Goal: Task Accomplishment & Management: Complete application form

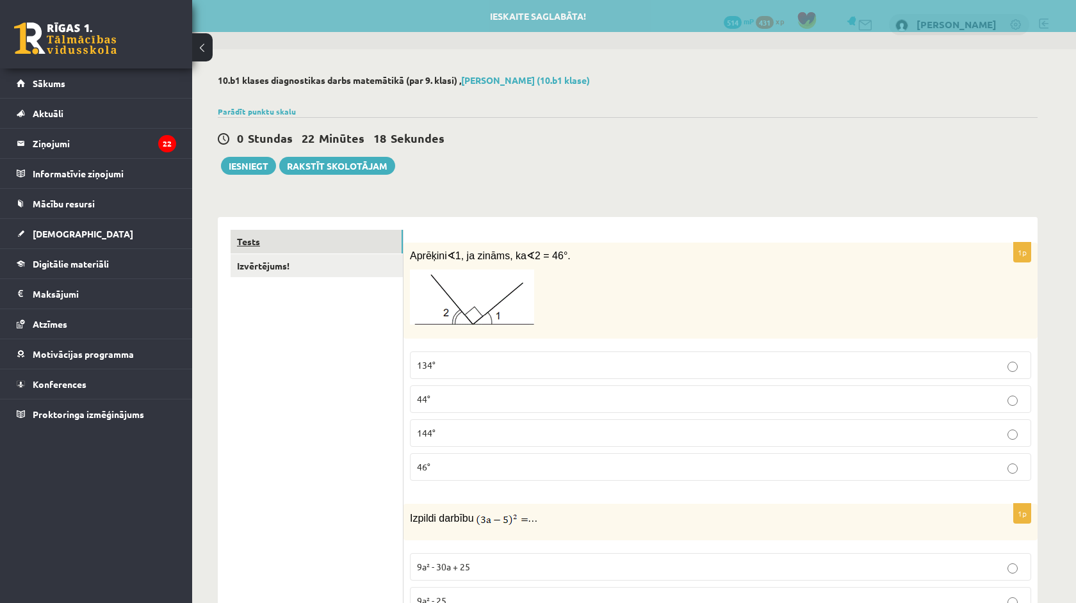
scroll to position [32, 0]
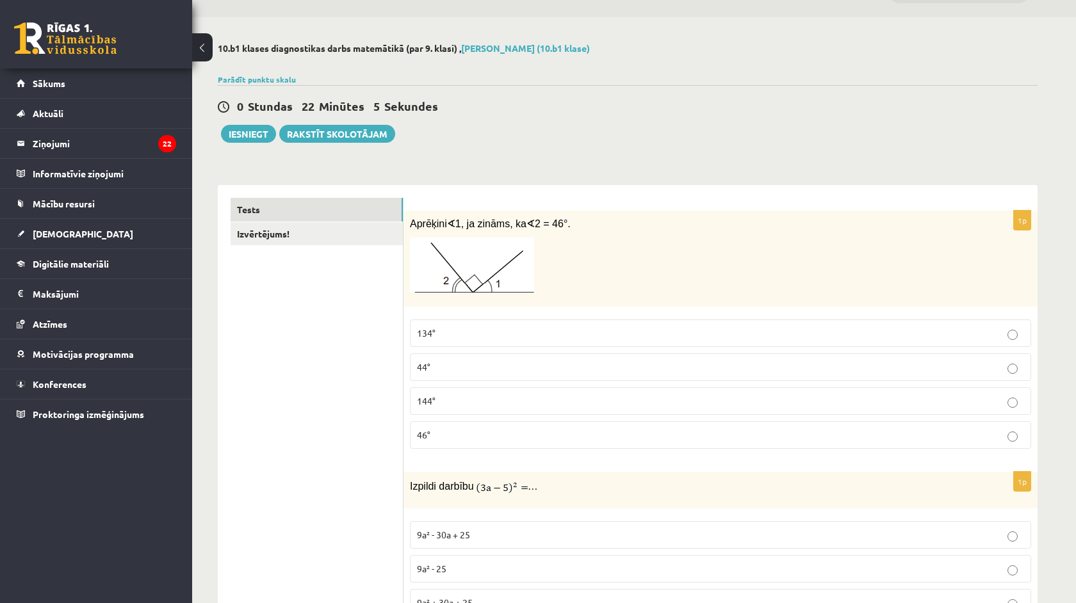
click at [454, 260] on img at bounding box center [472, 265] width 124 height 55
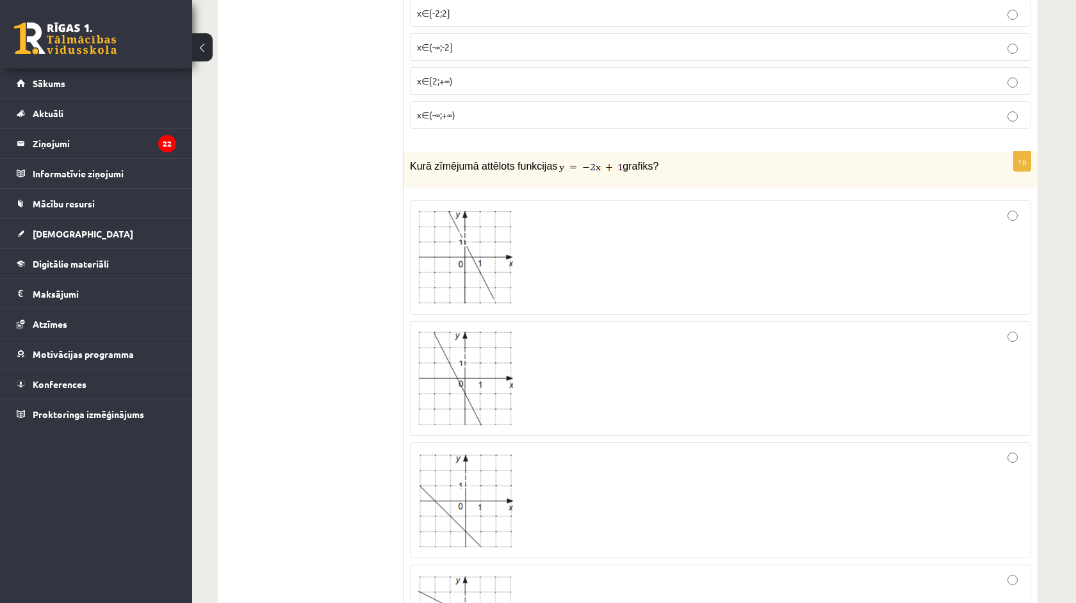
scroll to position [774, 0]
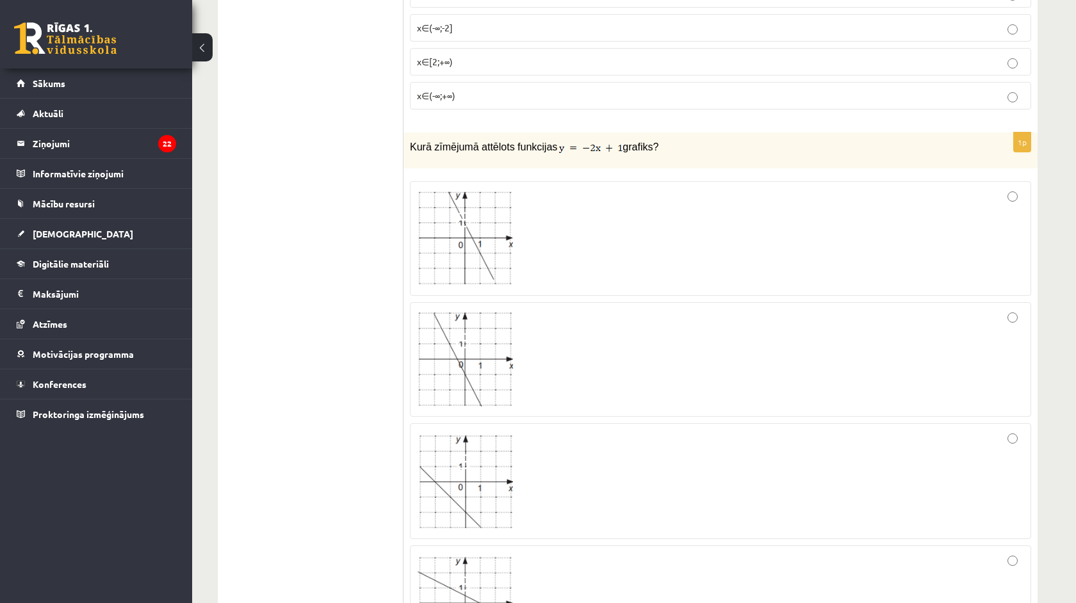
click at [547, 259] on div at bounding box center [720, 238] width 607 height 101
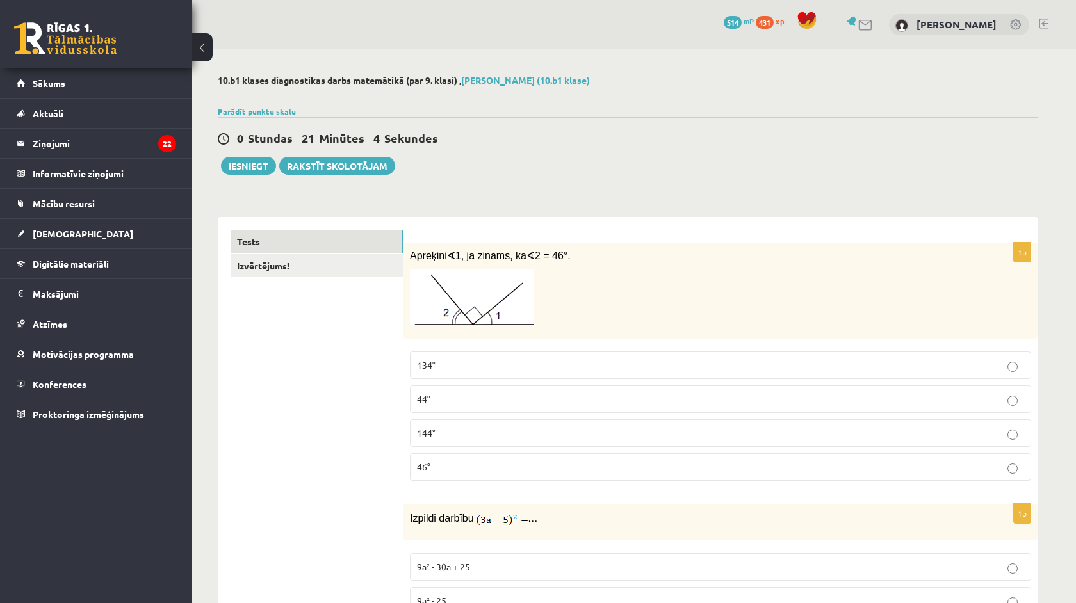
scroll to position [0, 0]
click at [475, 278] on img at bounding box center [472, 297] width 124 height 55
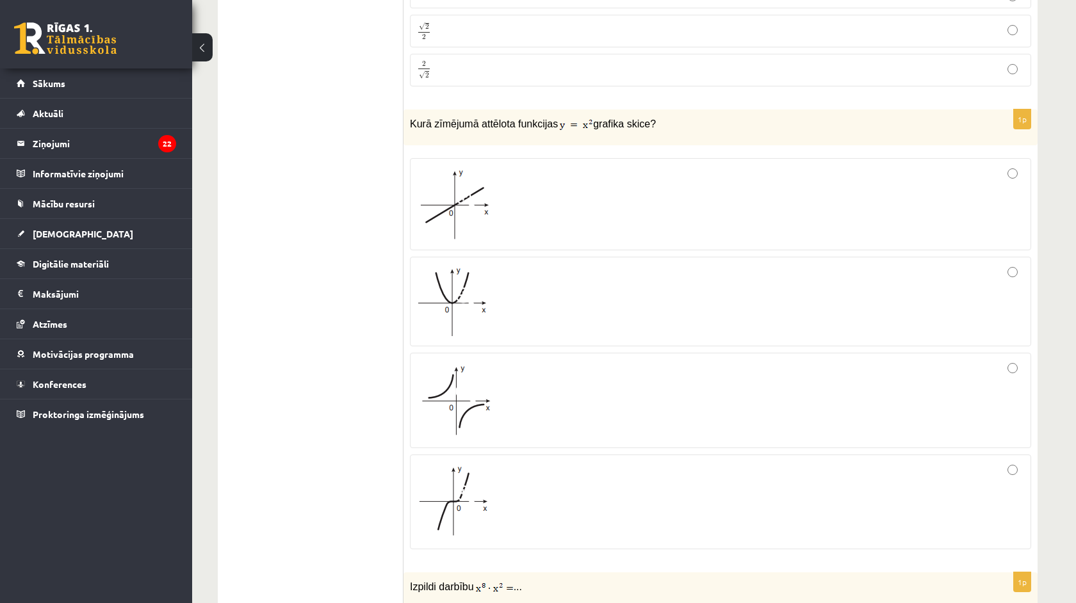
scroll to position [2086, 0]
click at [531, 300] on div at bounding box center [720, 304] width 607 height 76
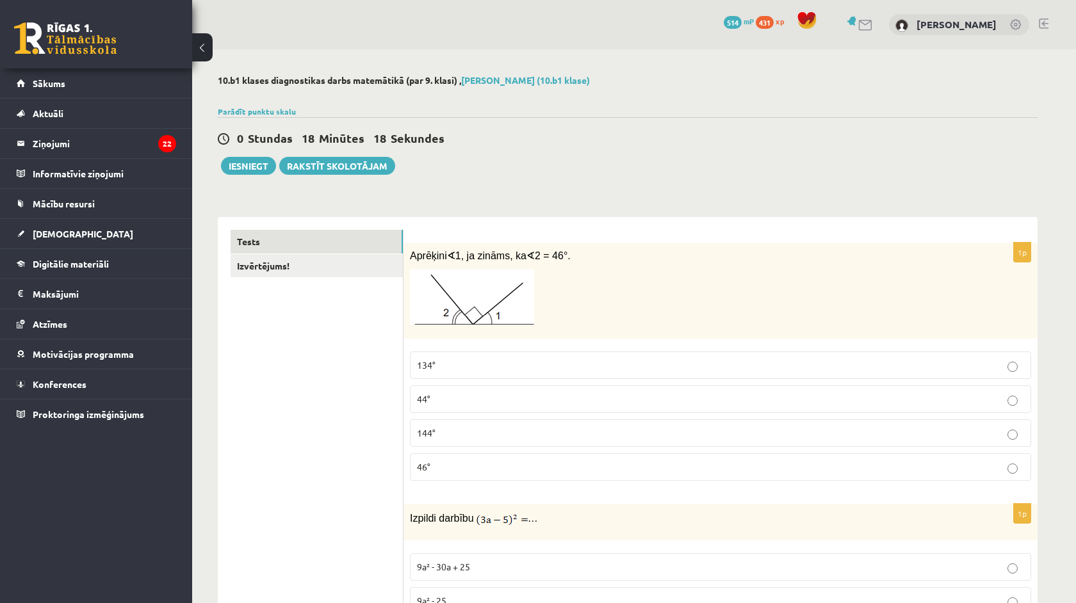
scroll to position [0, 0]
click at [445, 370] on p "134°" at bounding box center [720, 365] width 607 height 13
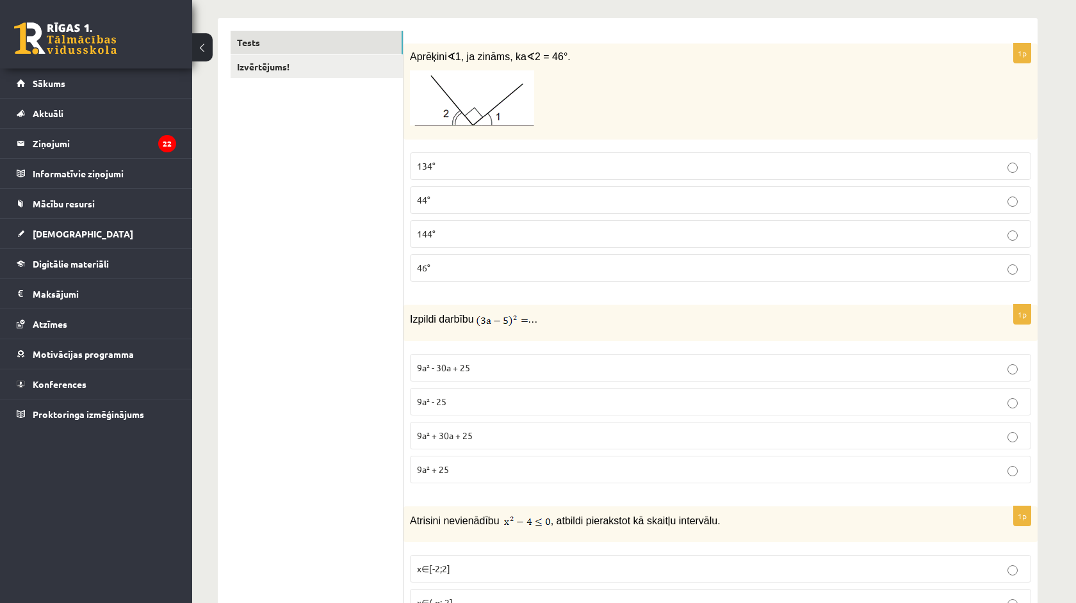
scroll to position [201, 0]
click at [508, 393] on p "9a² - 25" at bounding box center [720, 399] width 607 height 13
click at [479, 367] on p "9a² - 30a + 25" at bounding box center [720, 365] width 607 height 13
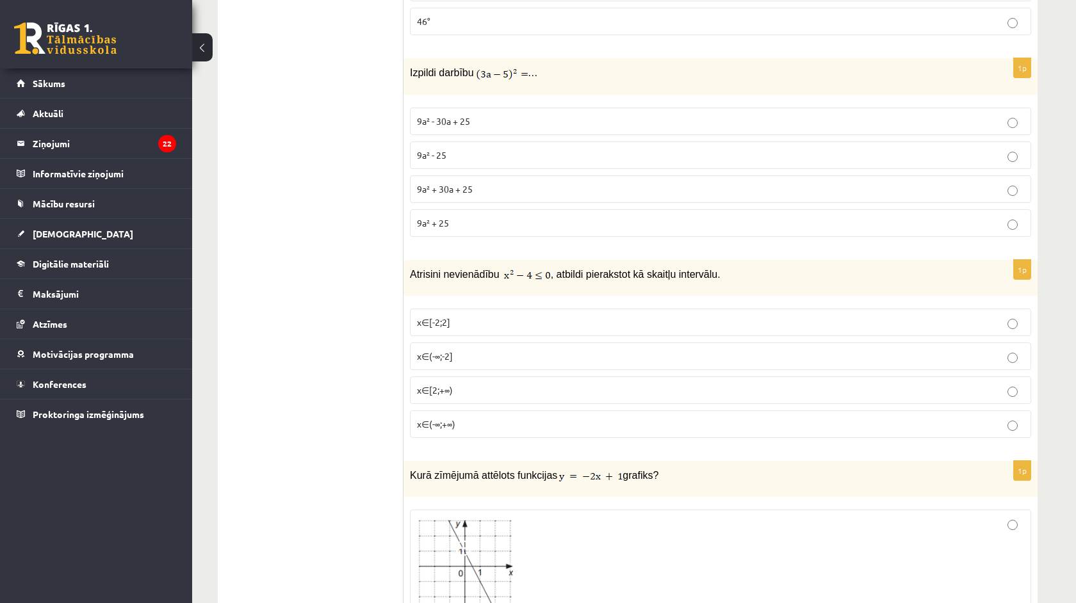
scroll to position [448, 0]
click at [514, 325] on label "x∈[-2;2]" at bounding box center [720, 320] width 621 height 28
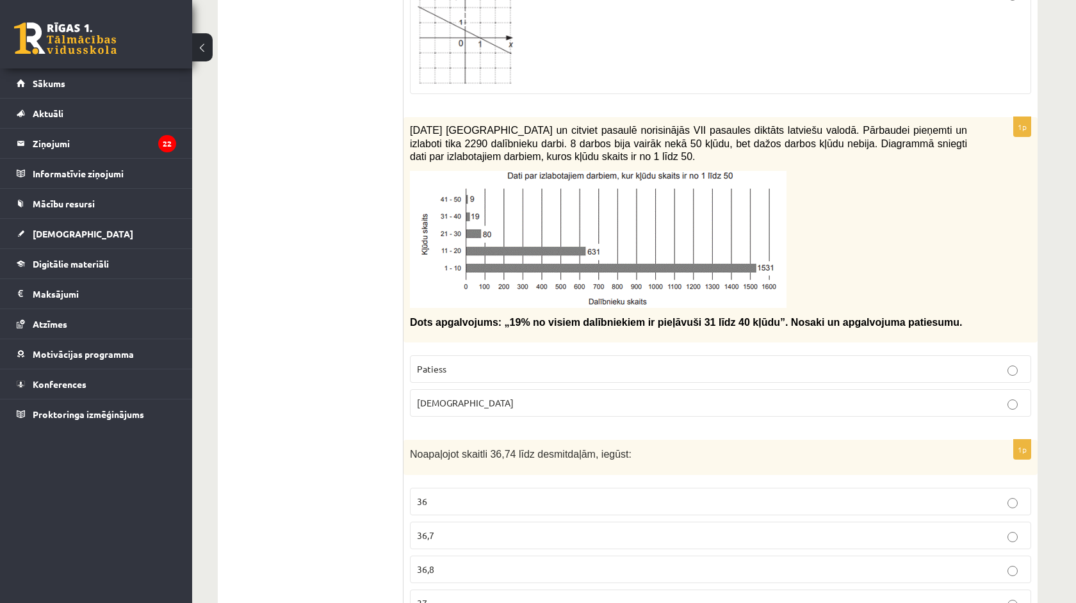
scroll to position [1340, 0]
click at [460, 401] on p "[DEMOGRAPHIC_DATA]" at bounding box center [720, 402] width 607 height 13
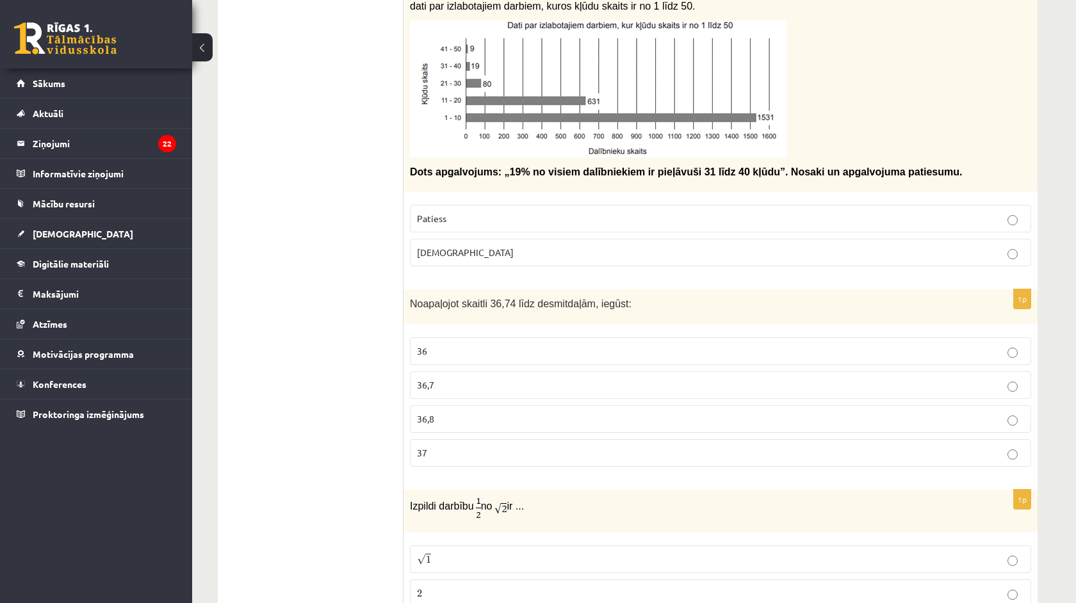
scroll to position [1580, 0]
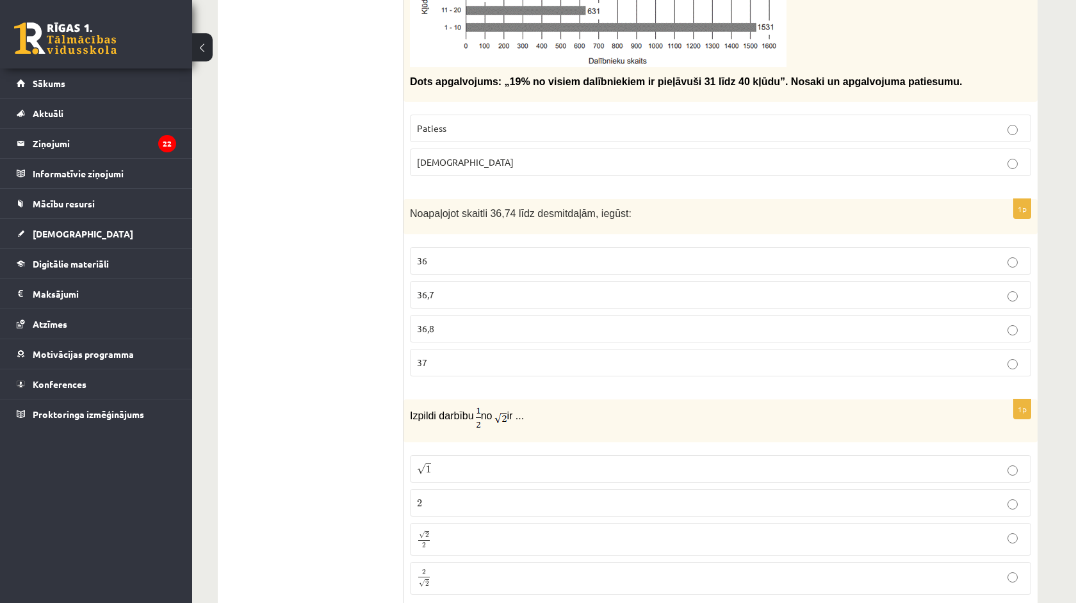
click at [466, 284] on label "36,7" at bounding box center [720, 295] width 621 height 28
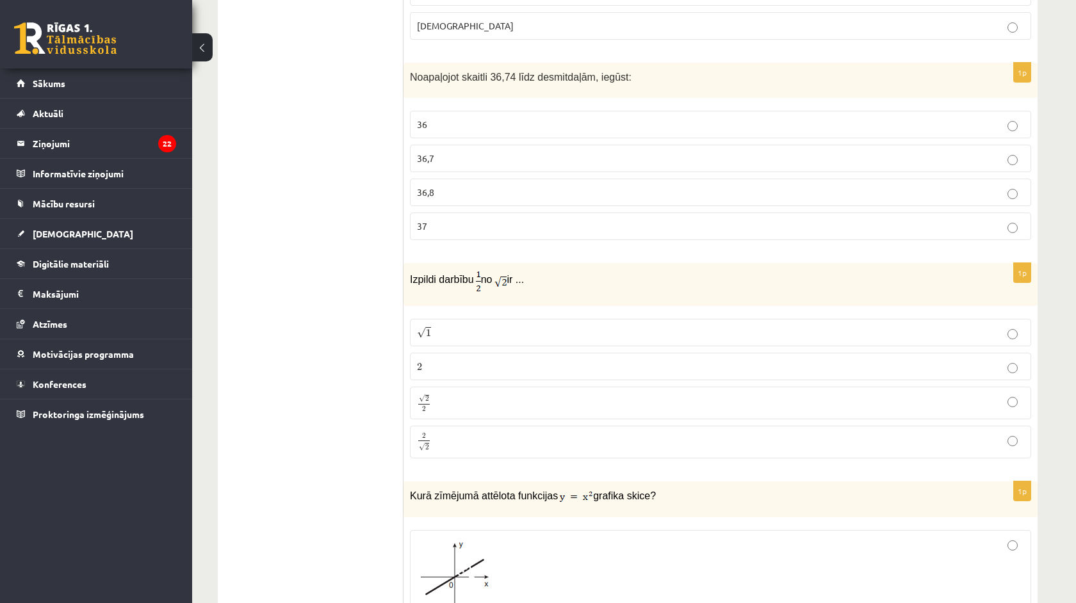
scroll to position [1723, 0]
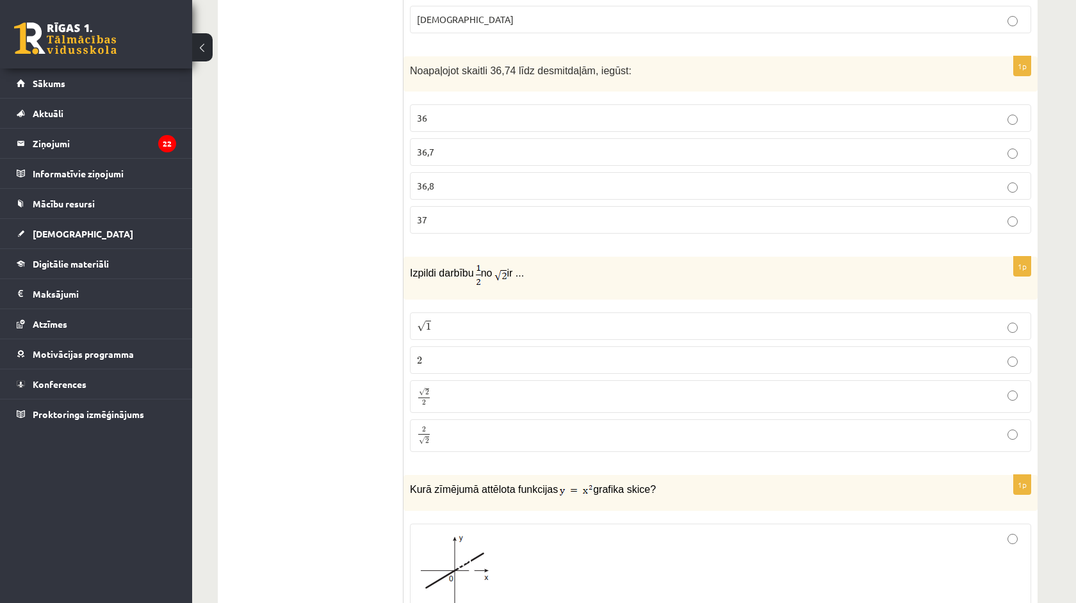
drag, startPoint x: 571, startPoint y: 547, endPoint x: 409, endPoint y: 281, distance: 312.1
copy form "Loremip dolorsi am co ... √ 9 7 7 1 √ 4 4 3 6 1 √ 4 3 5 2a Elit seddoeiu tempor…"
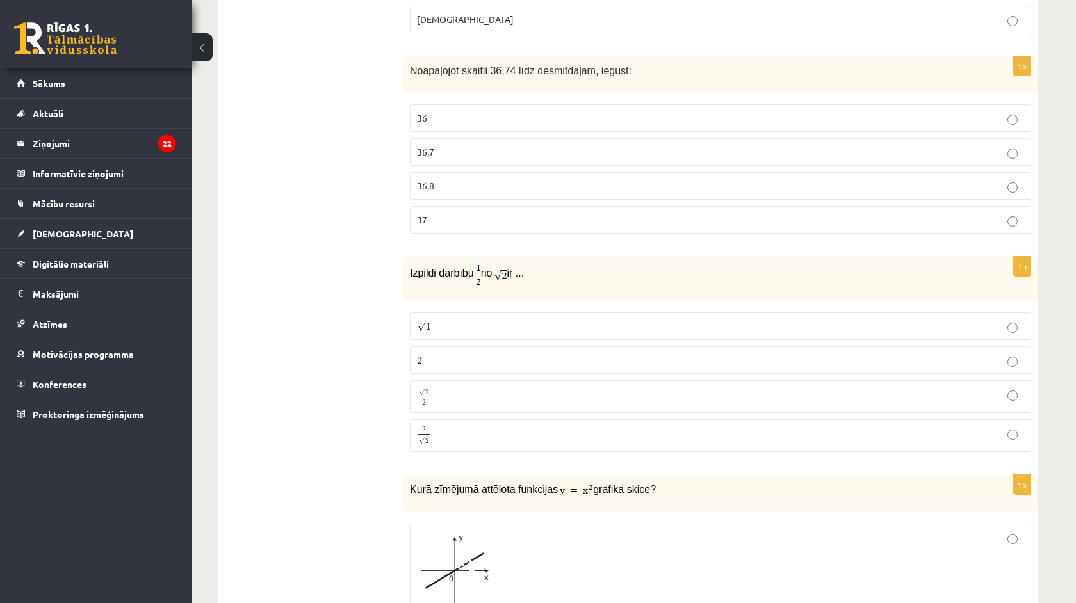
click at [420, 392] on span "√" at bounding box center [422, 393] width 6 height 8
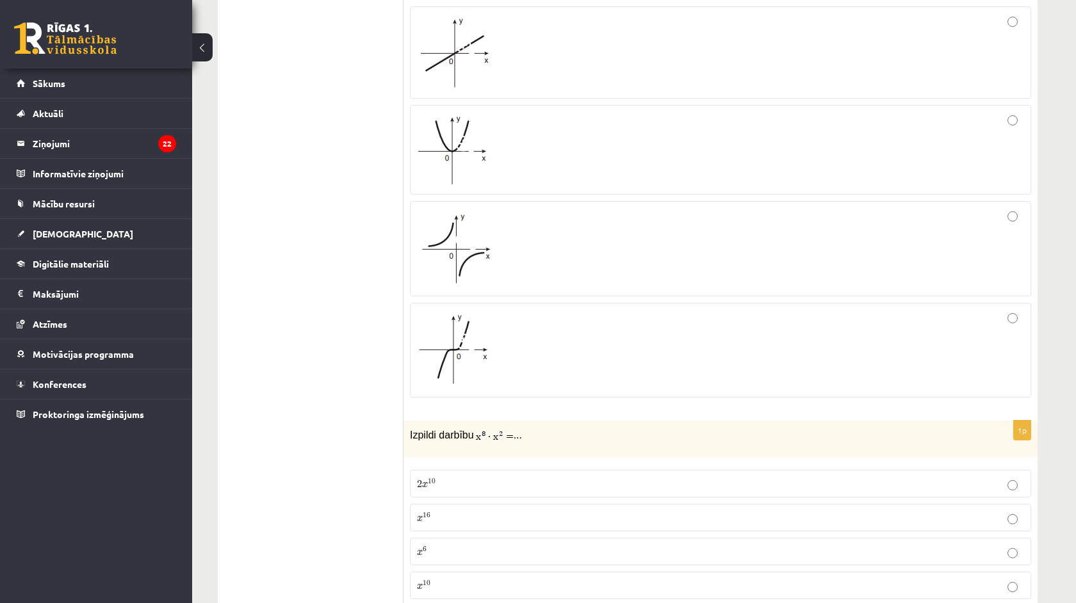
scroll to position [2280, 0]
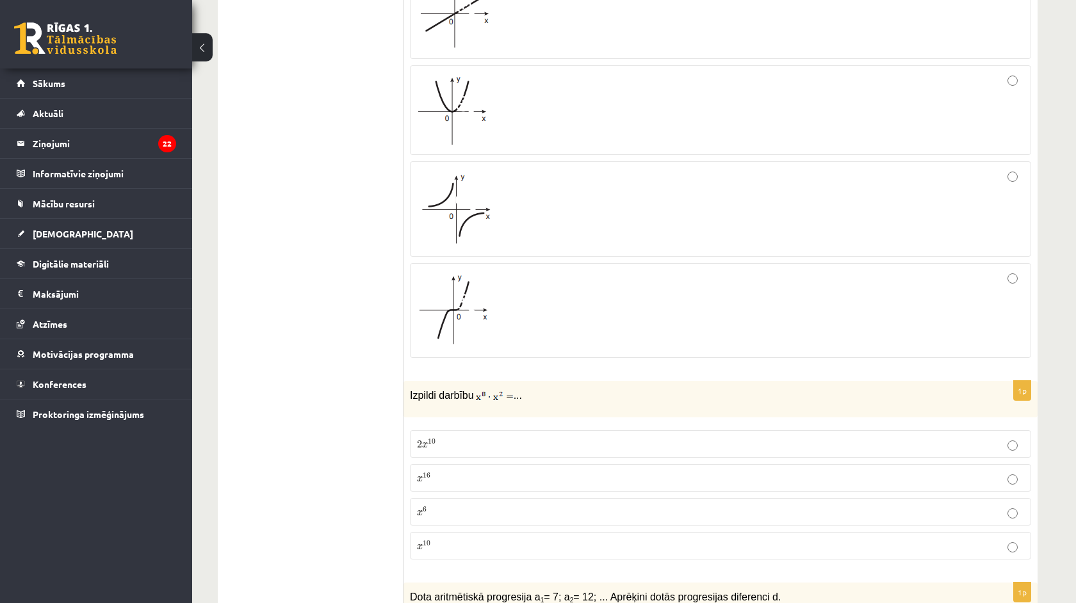
click at [420, 544] on span "x" at bounding box center [420, 547] width 6 height 6
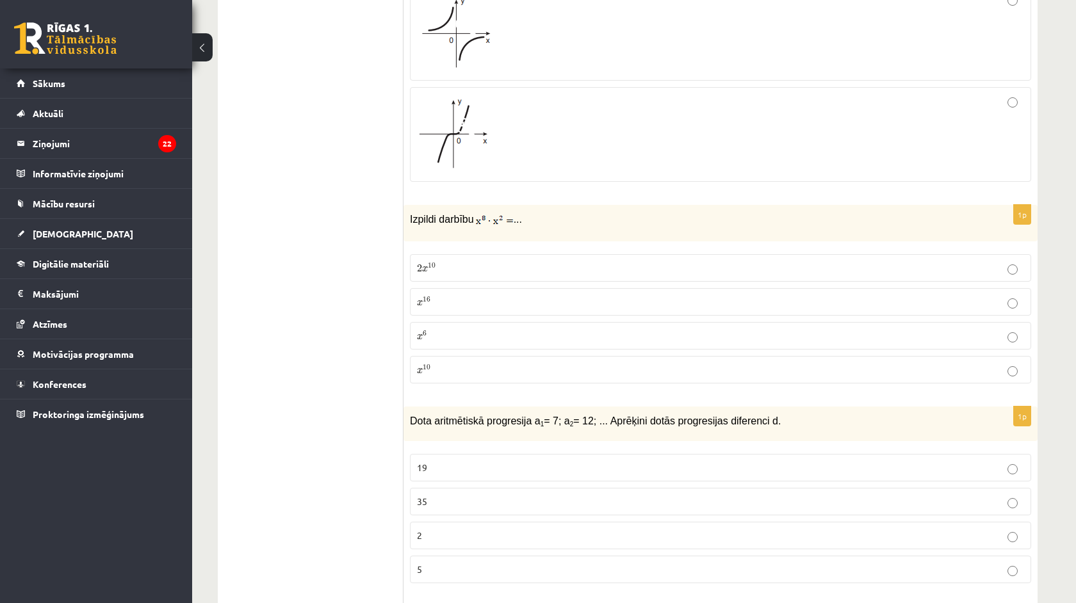
scroll to position [2470, 0]
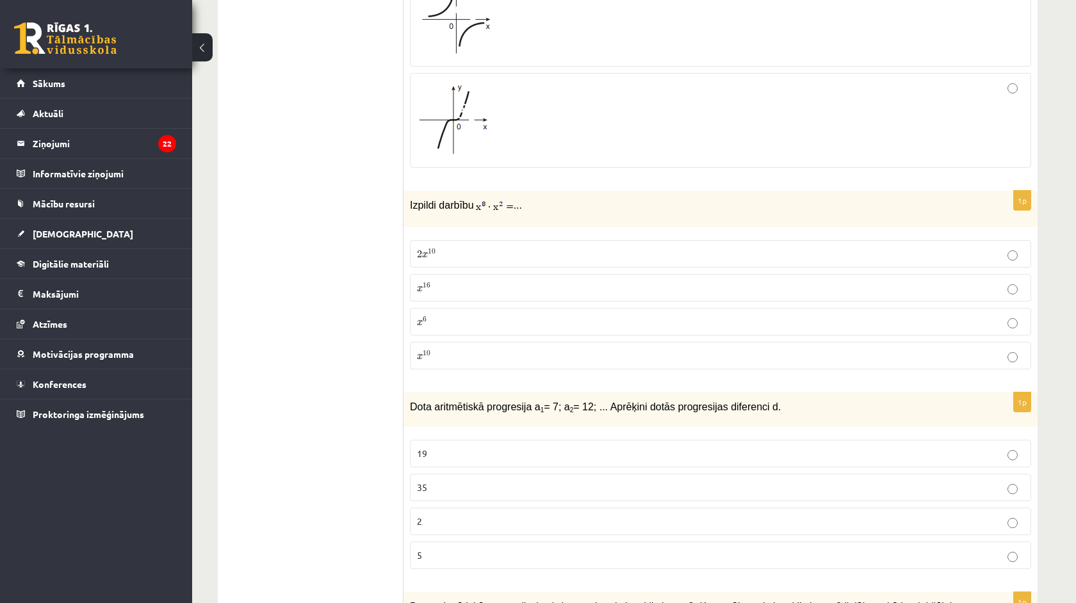
click at [430, 556] on p "5" at bounding box center [720, 555] width 607 height 13
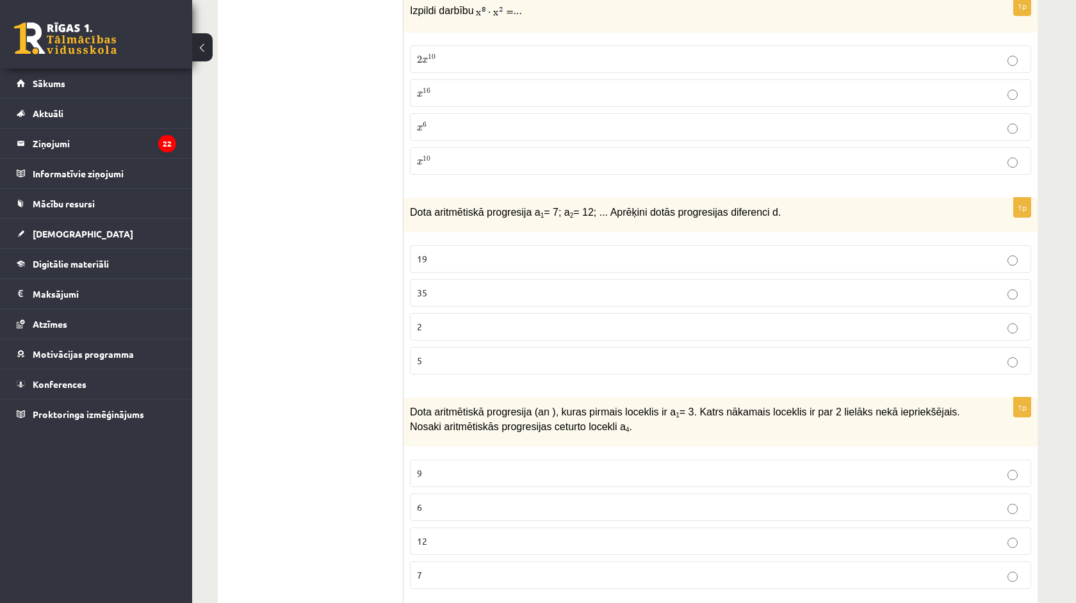
scroll to position [2669, 0]
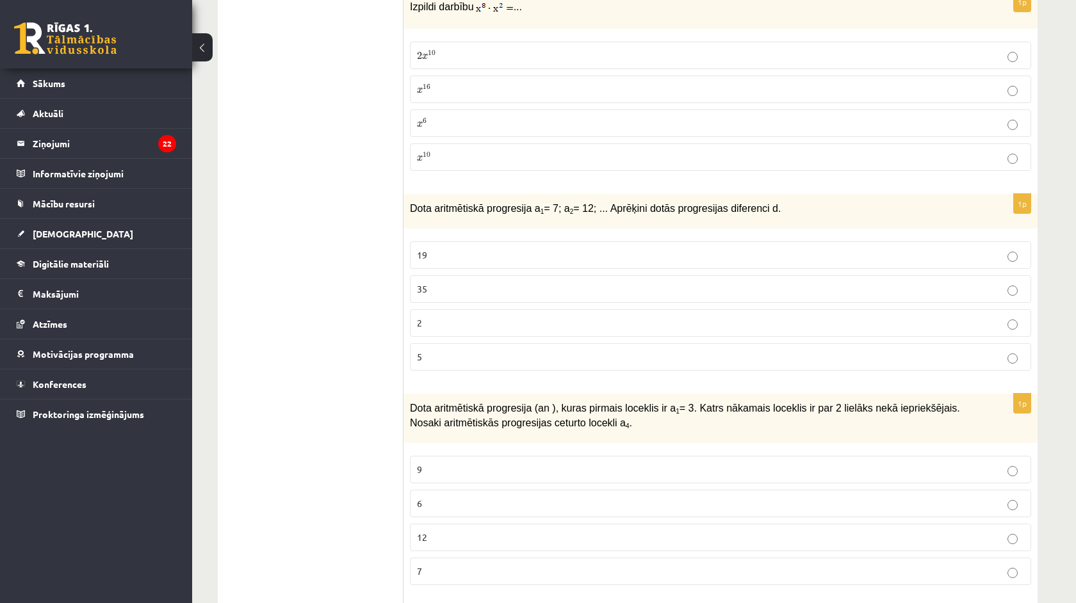
click at [423, 463] on p "9" at bounding box center [720, 469] width 607 height 13
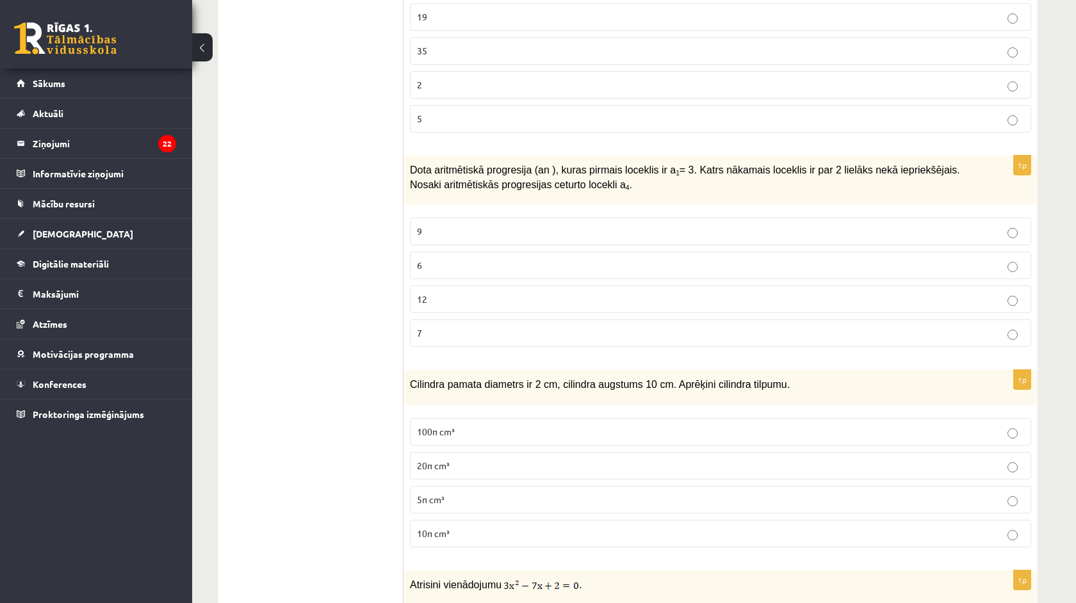
scroll to position [2933, 0]
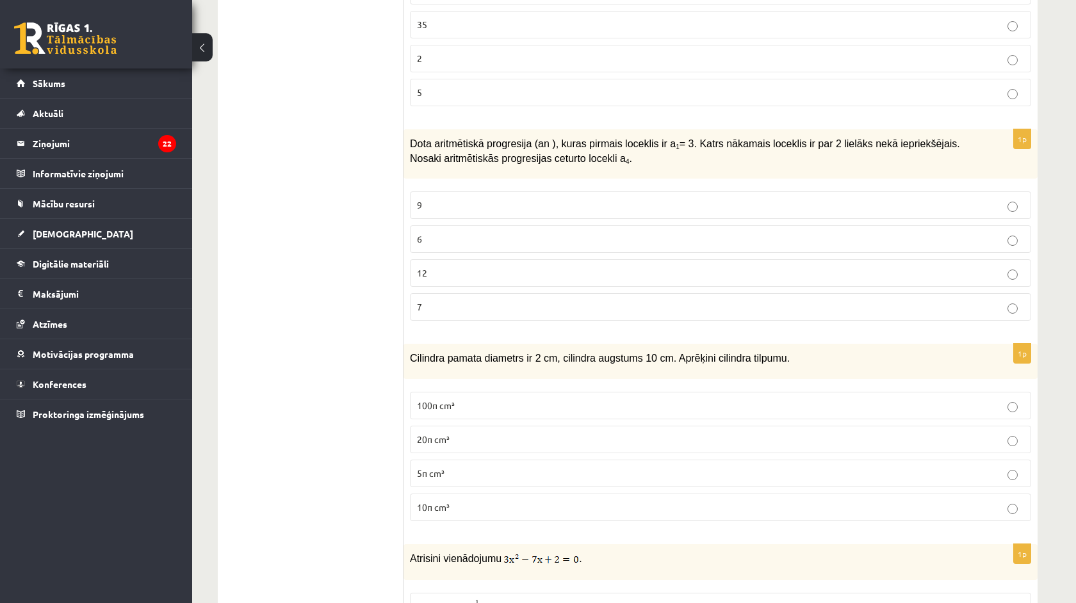
click at [439, 505] on span "10π cm³" at bounding box center [433, 507] width 33 height 12
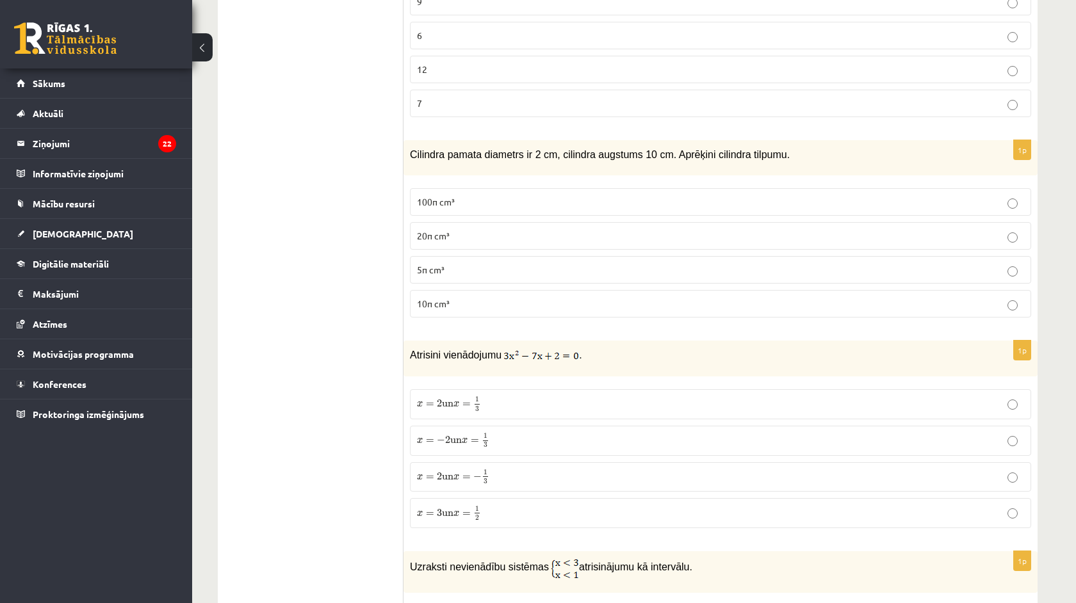
scroll to position [3147, 0]
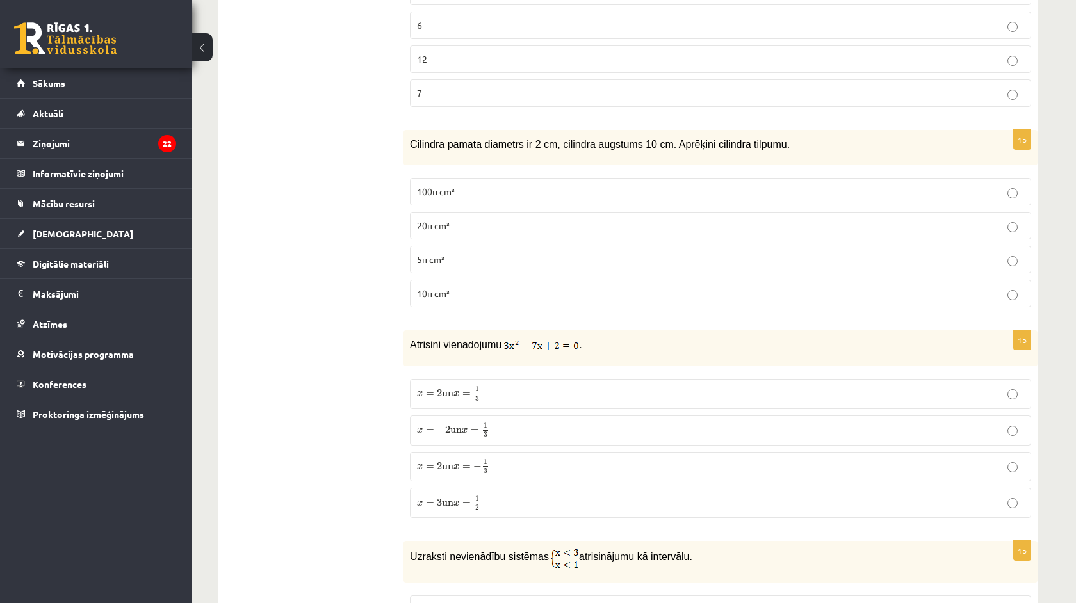
click at [466, 434] on label "x = − 2 un x = 1 3 x = − 2 un x = 1 3" at bounding box center [720, 431] width 621 height 30
click at [472, 452] on label "x = 2 un x = − 1 3 x = 2 un x = − 1 3" at bounding box center [720, 467] width 621 height 30
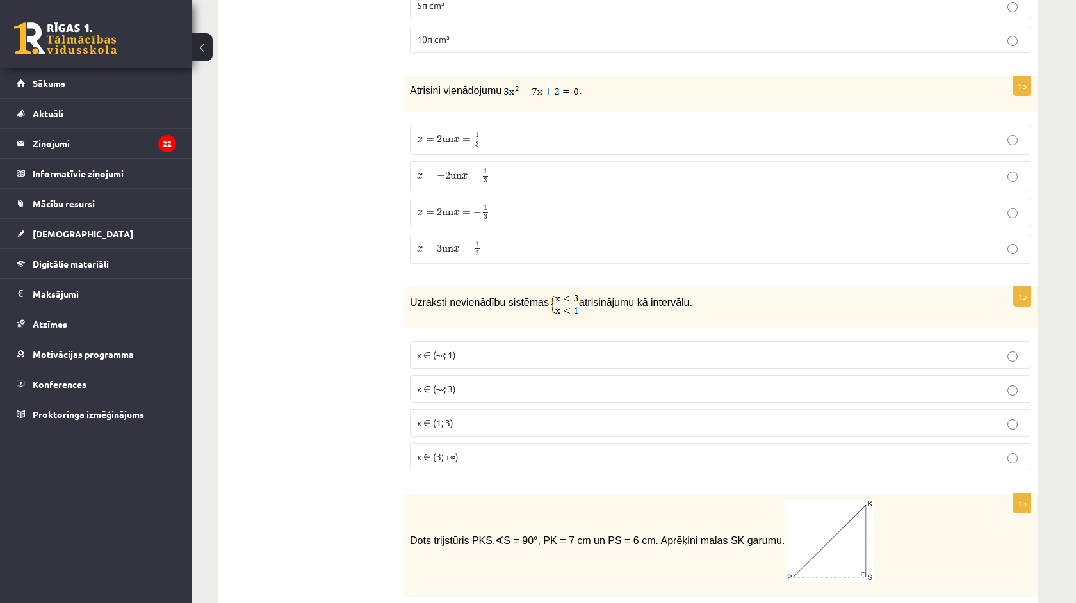
scroll to position [3402, 0]
click at [486, 419] on p "x ∈ (1; 3)" at bounding box center [720, 422] width 607 height 13
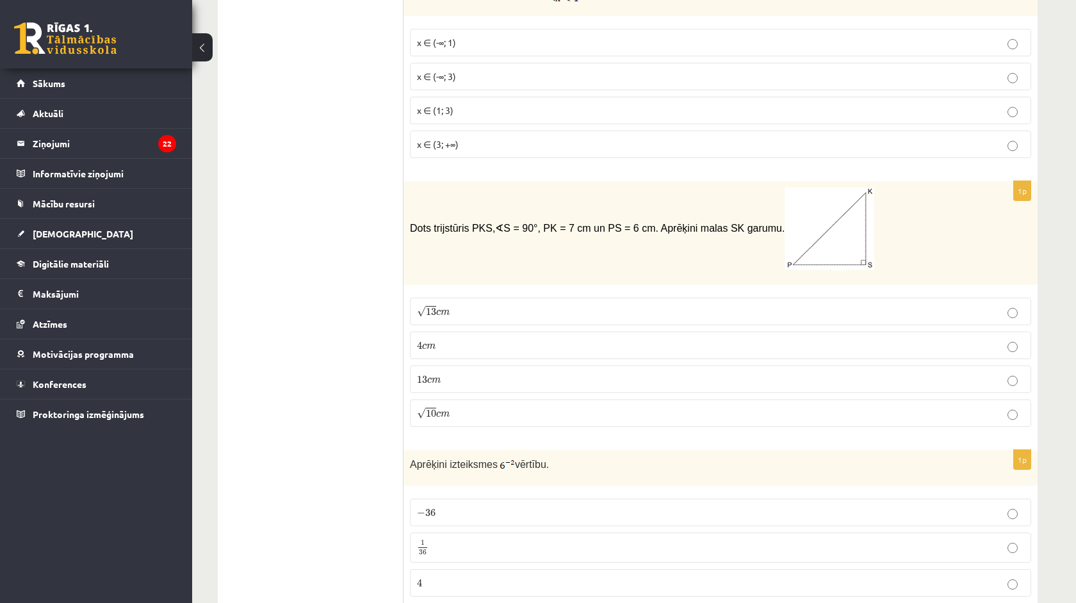
scroll to position [3719, 0]
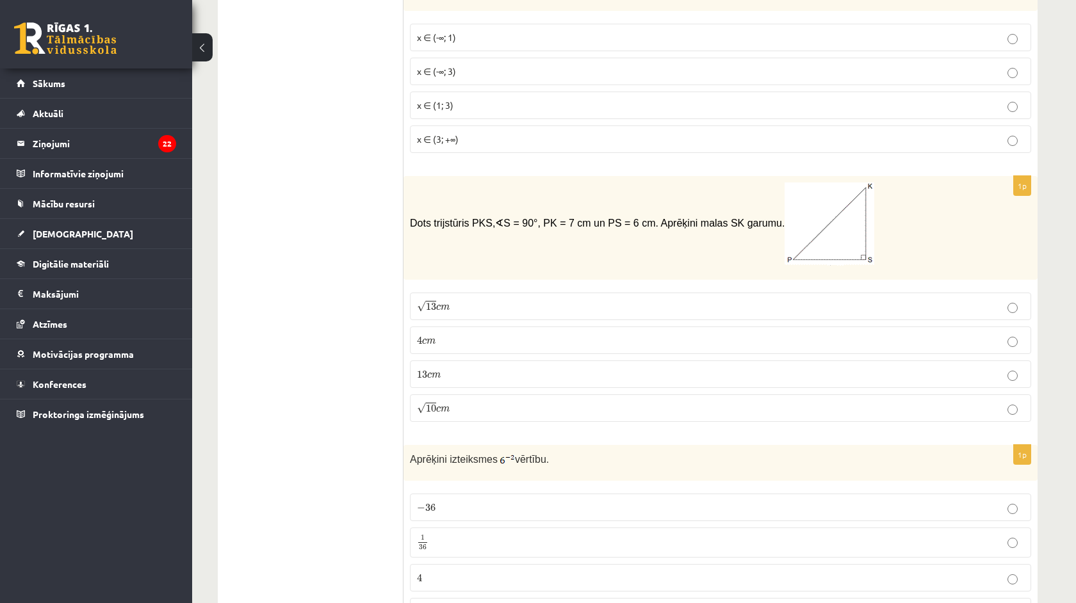
click at [450, 310] on label "√ 13 c m 13 c m" at bounding box center [720, 307] width 621 height 28
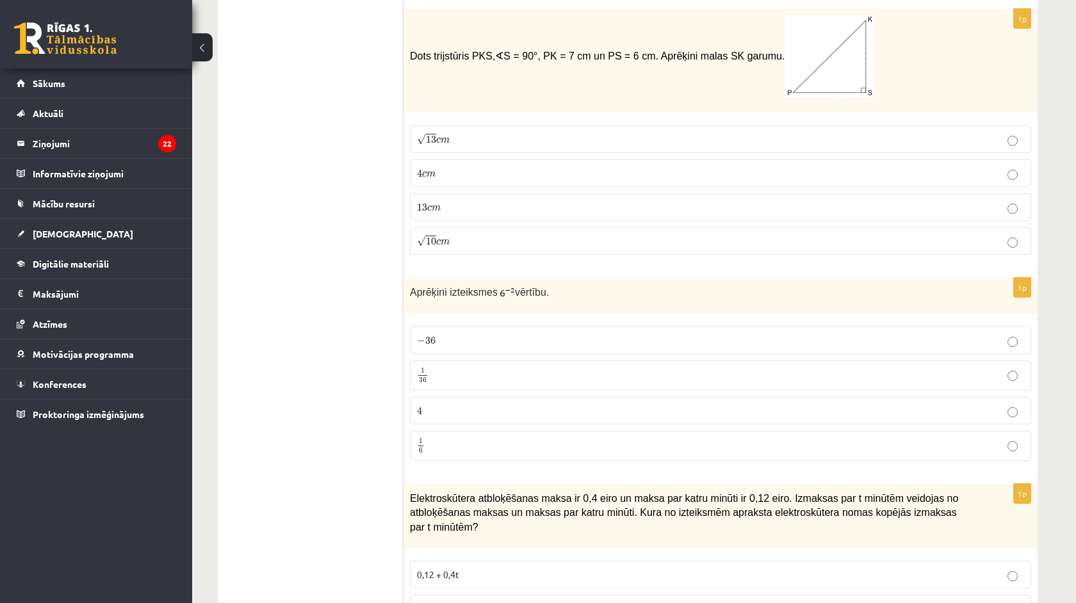
scroll to position [3887, 0]
click at [467, 367] on p "1 36 1 36" at bounding box center [720, 375] width 607 height 16
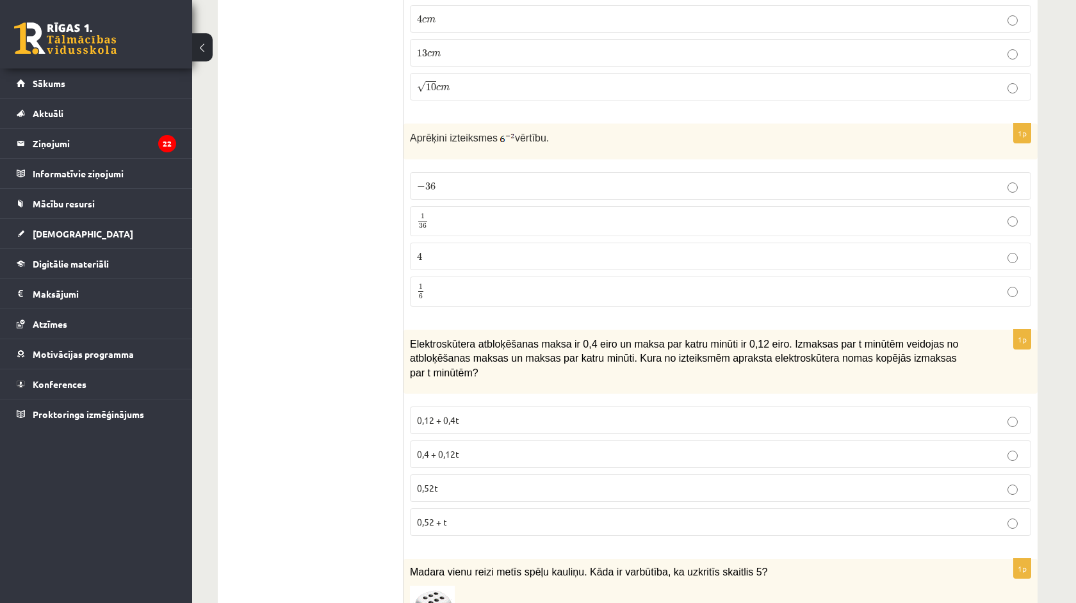
scroll to position [4041, 0]
click at [462, 448] on p "0,4 + 0,12t" at bounding box center [720, 454] width 607 height 13
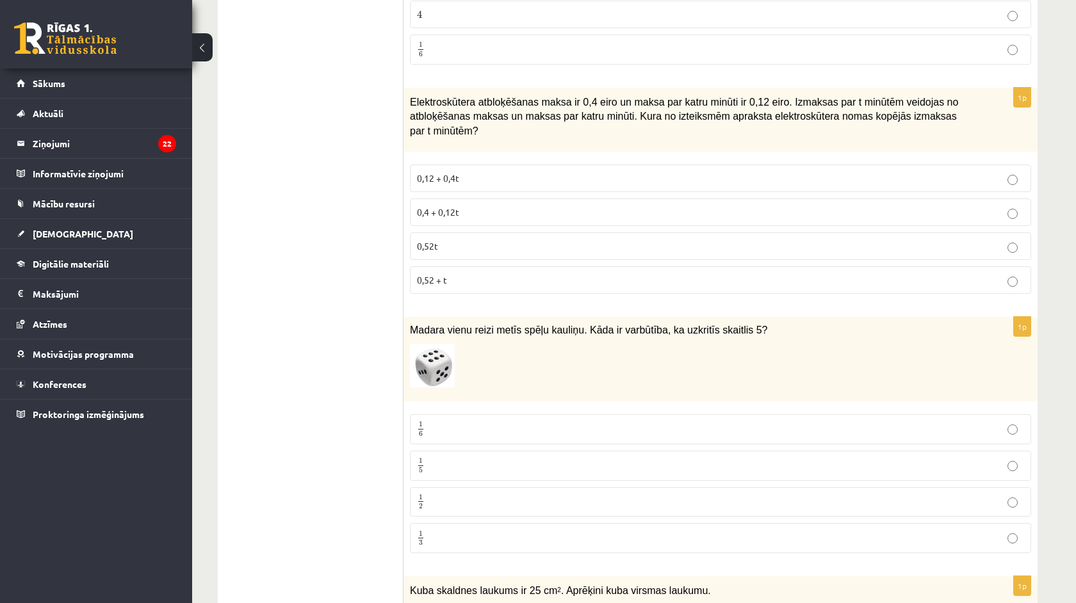
scroll to position [4283, 0]
click at [459, 421] on p "1 6 1 6" at bounding box center [720, 429] width 607 height 16
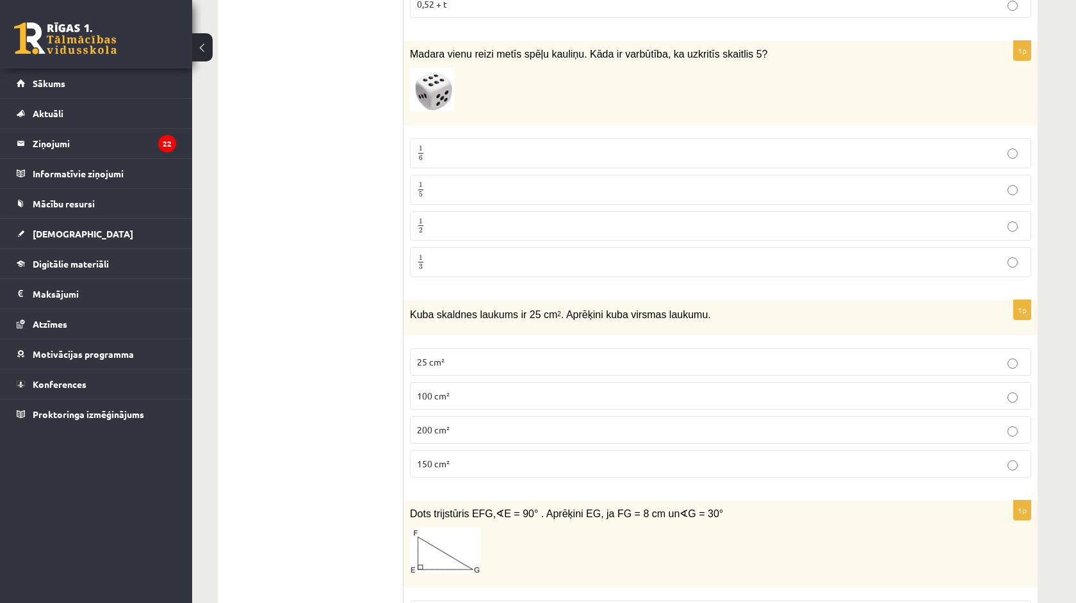
scroll to position [4561, 0]
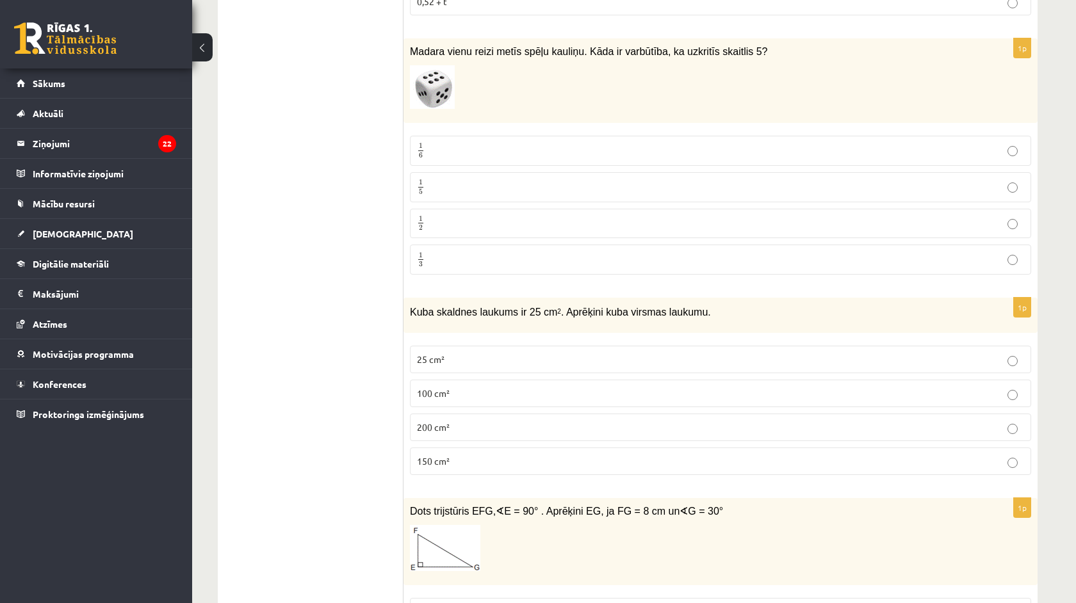
click at [450, 448] on label "150 cm²" at bounding box center [720, 462] width 621 height 28
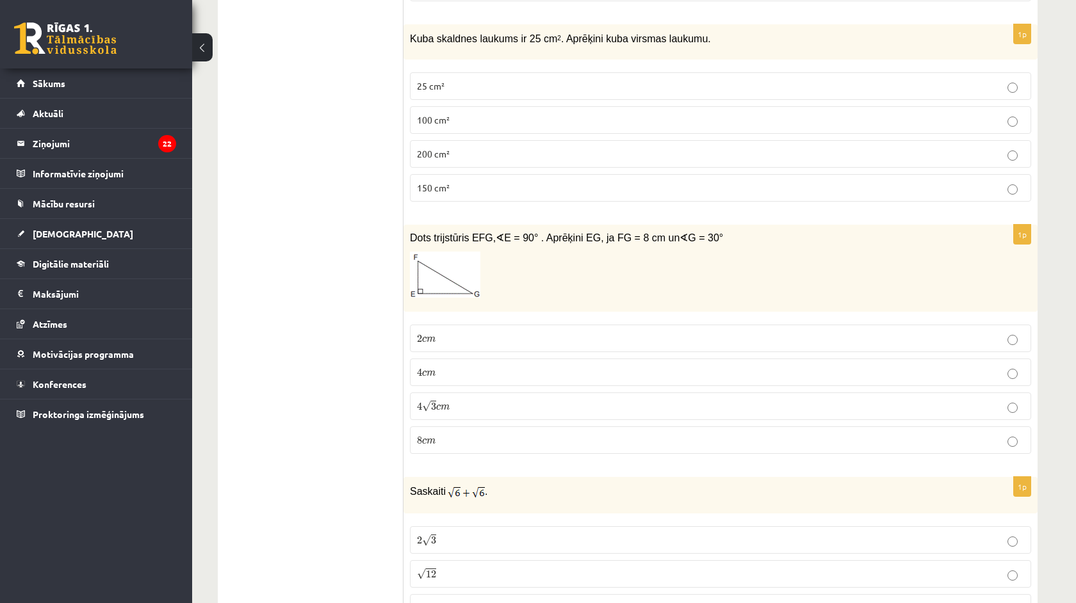
scroll to position [4838, 0]
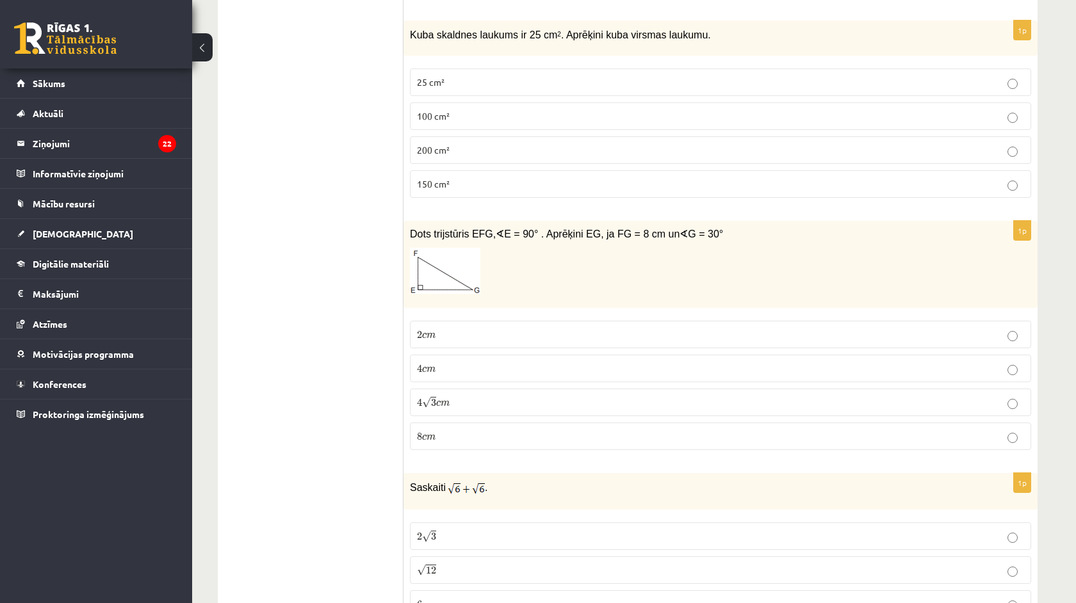
click at [439, 401] on span "c" at bounding box center [438, 404] width 4 height 6
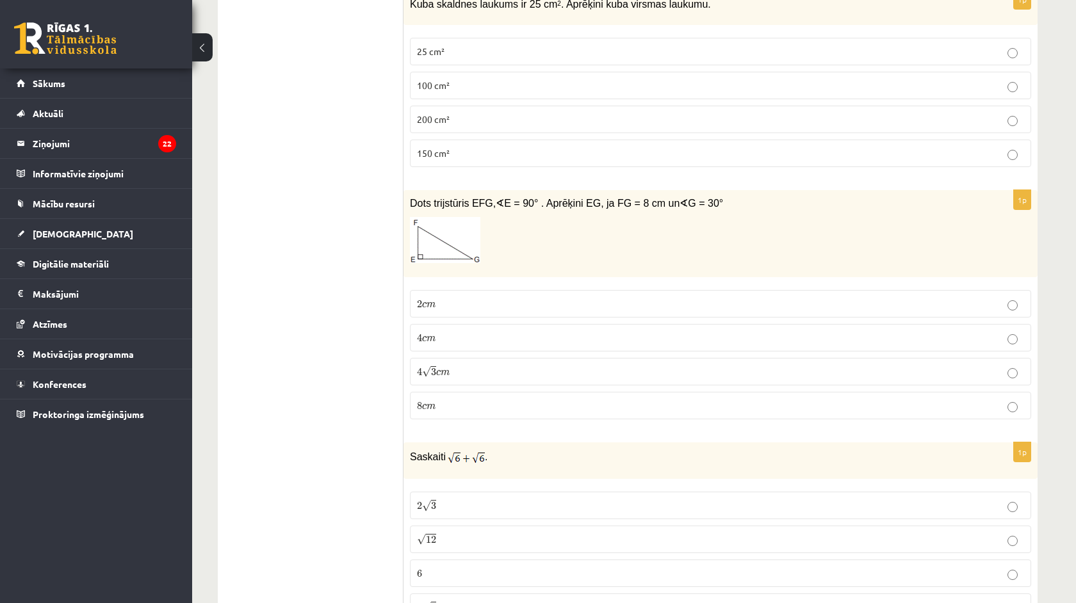
scroll to position [4870, 0]
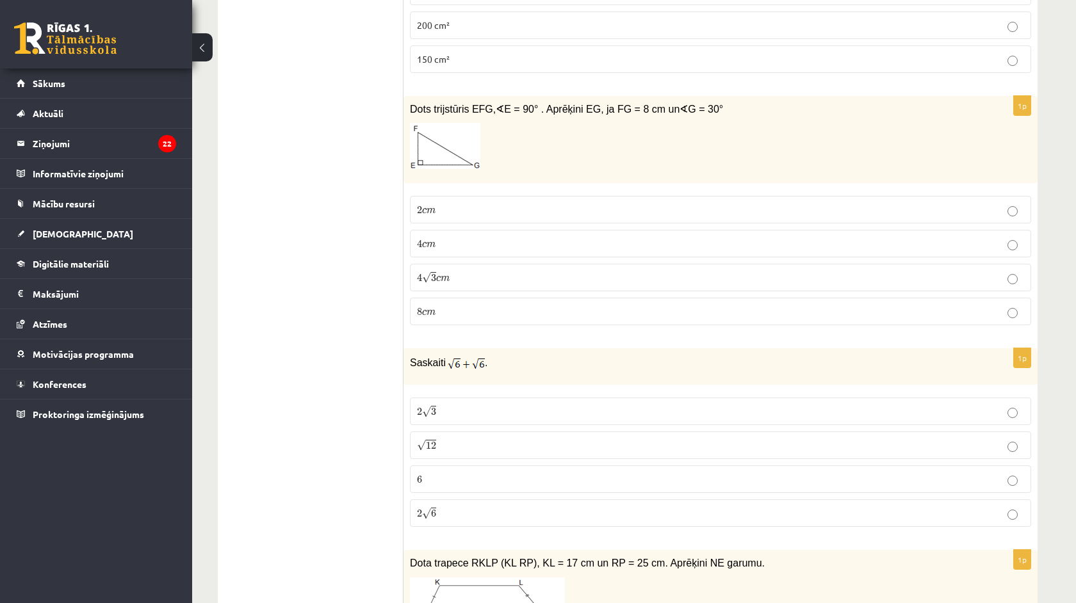
scroll to position [4966, 0]
click at [461, 504] on p "2 √ 6 2 6" at bounding box center [720, 510] width 607 height 13
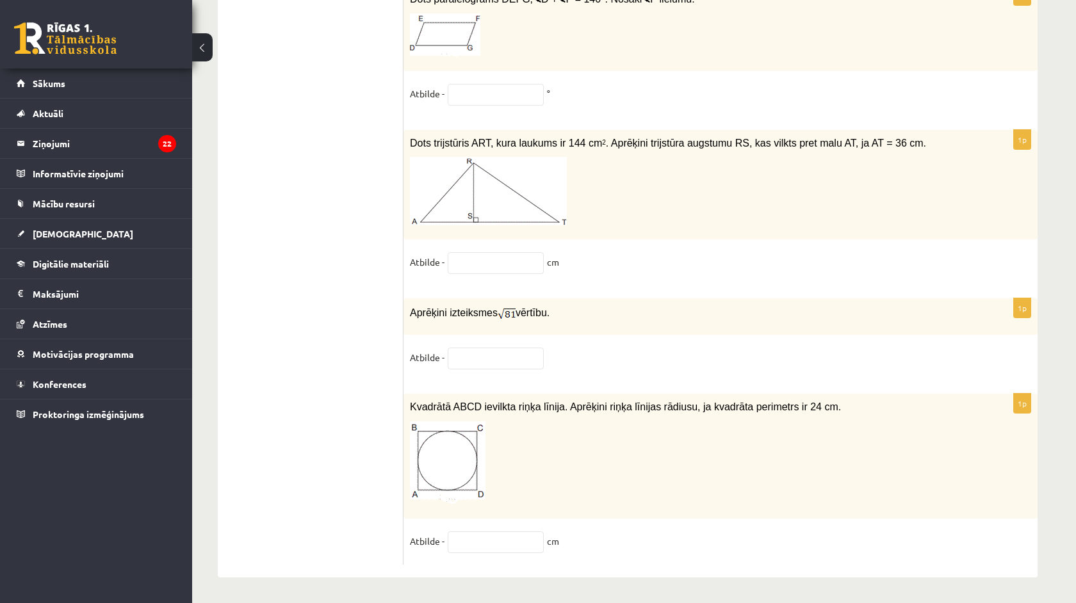
scroll to position [6457, 0]
click at [503, 542] on input "text" at bounding box center [496, 542] width 96 height 22
type input "*"
click at [481, 258] on input "text" at bounding box center [496, 263] width 96 height 22
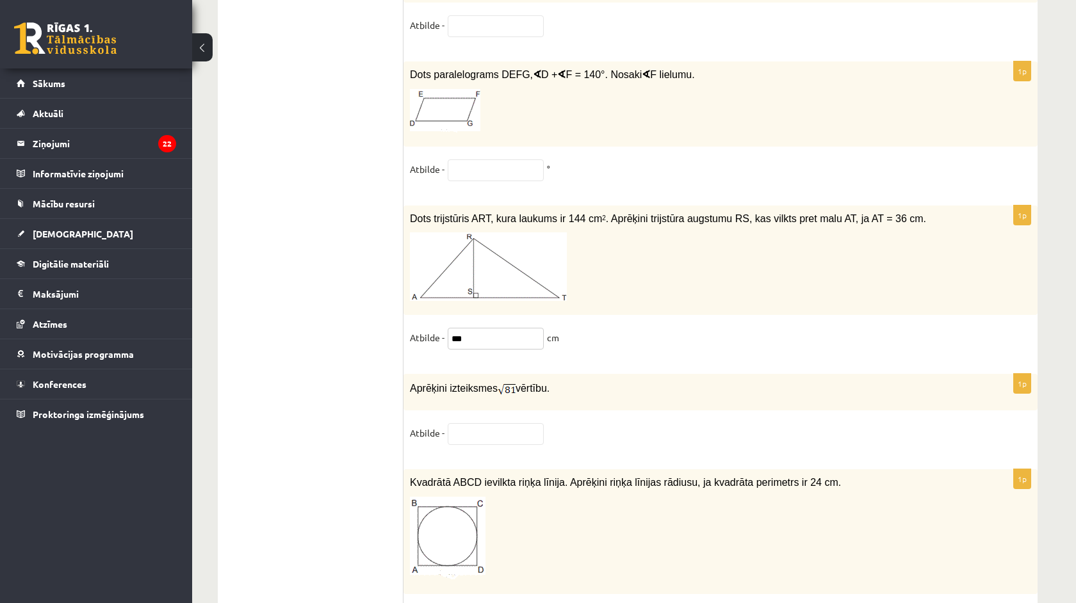
scroll to position [6375, 0]
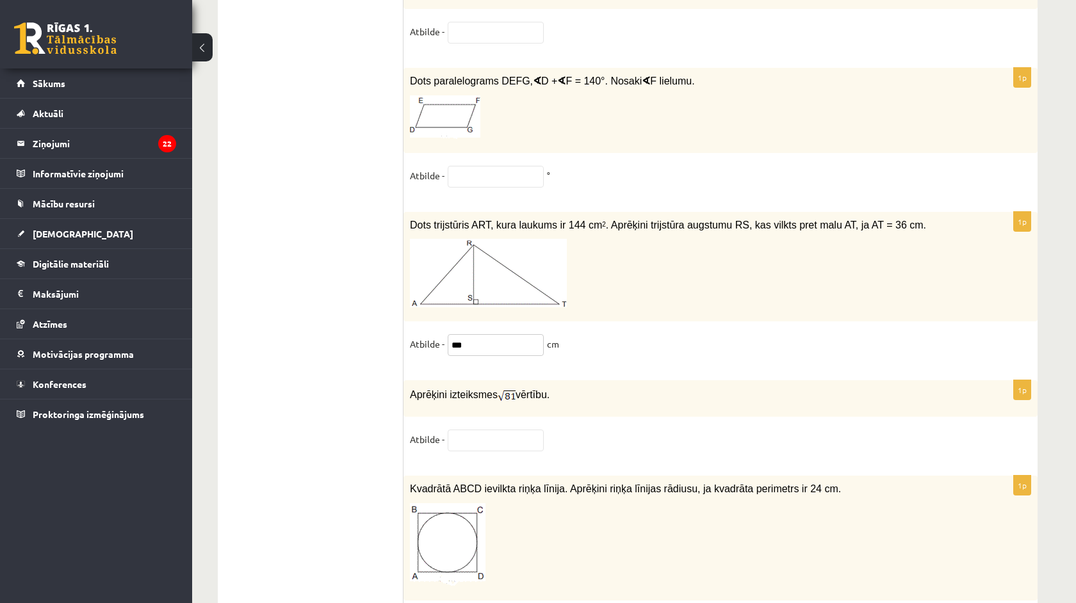
type input "***"
click at [489, 174] on input "text" at bounding box center [496, 177] width 96 height 22
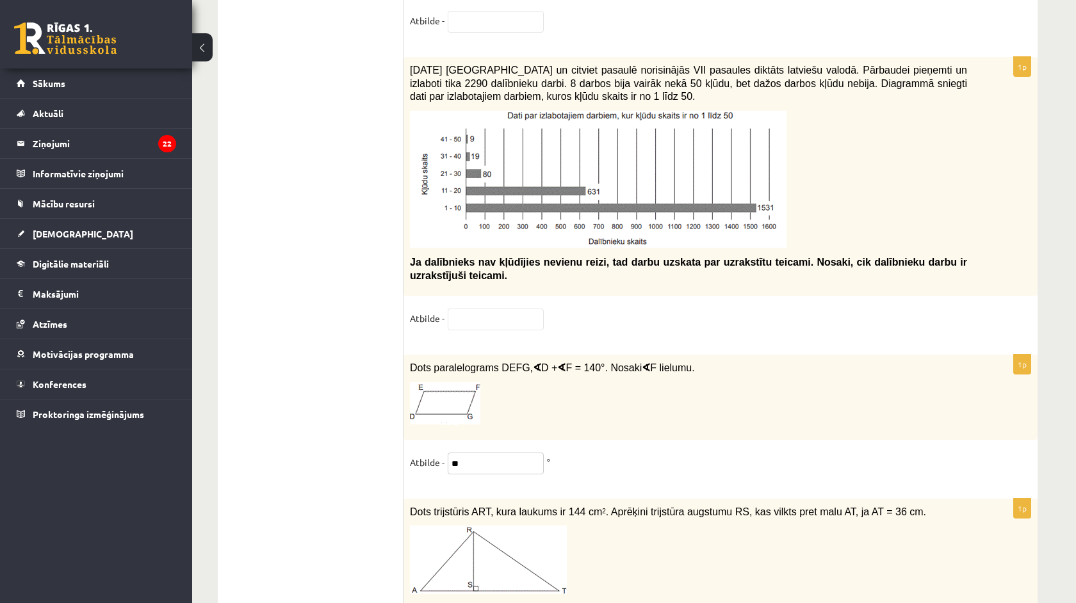
scroll to position [6061, 0]
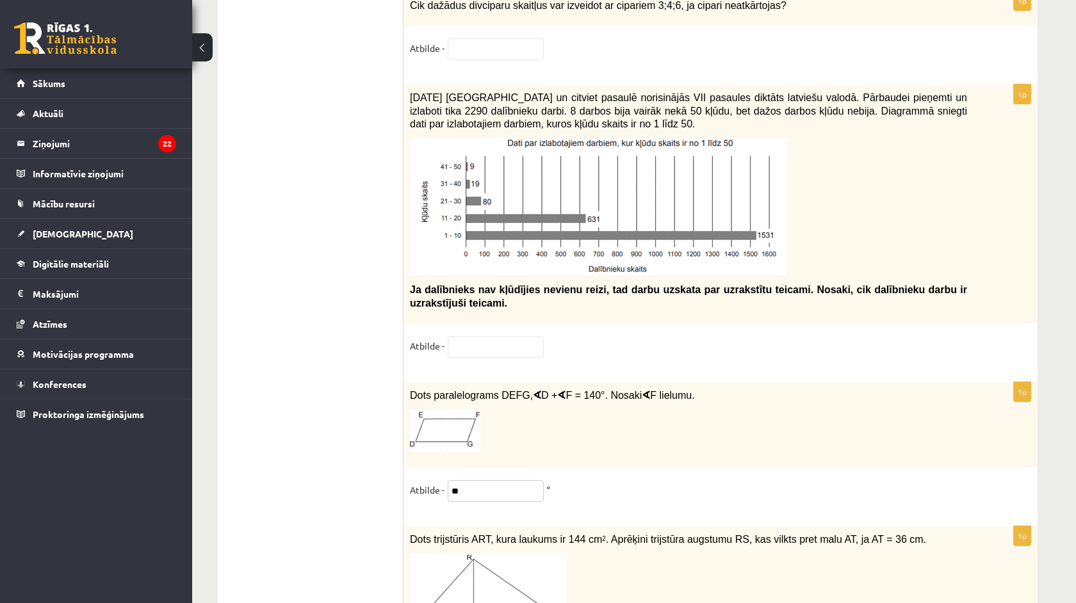
type input "**"
click at [509, 328] on div "1p [DATE] [GEOGRAPHIC_DATA] un citviet pasaulē norisinājās VII pasaules diktāts…" at bounding box center [720, 227] width 634 height 285
click at [493, 346] on input "text" at bounding box center [496, 347] width 96 height 22
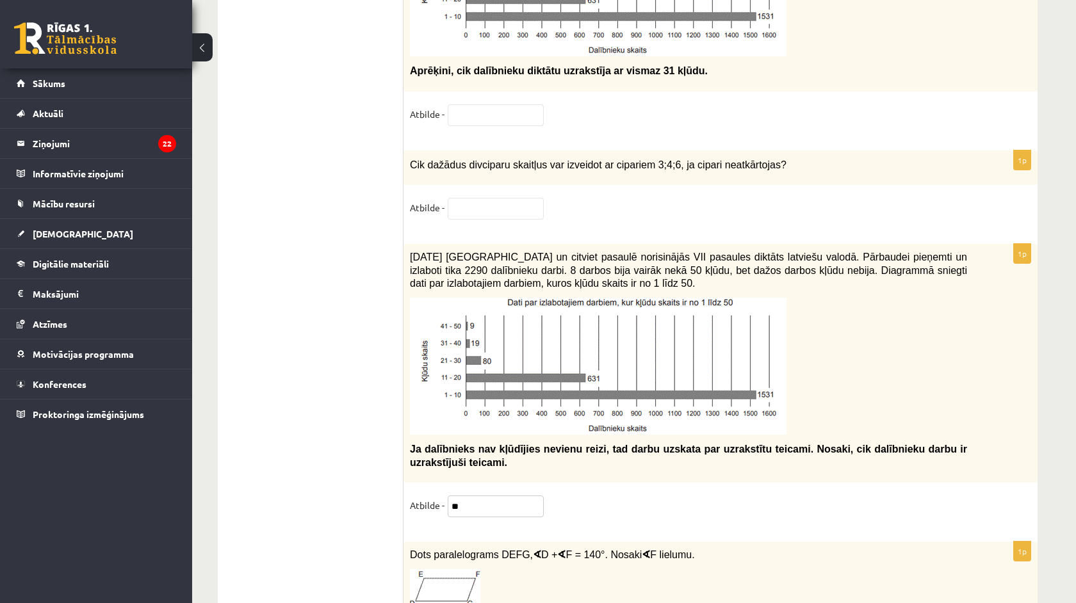
scroll to position [5882, 0]
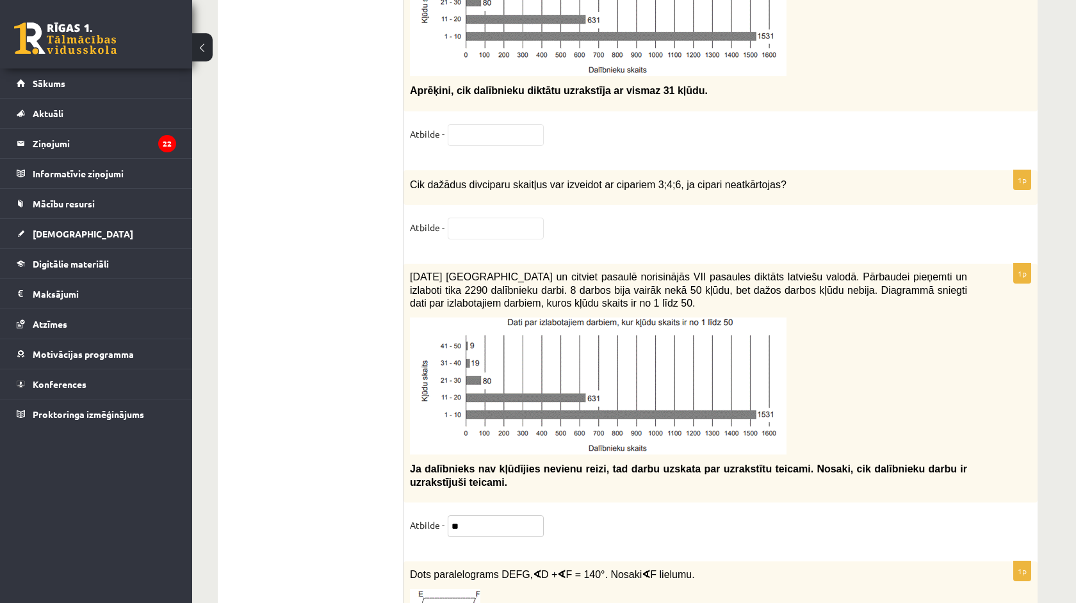
type input "**"
click at [471, 231] on fieldset "Atbilde -" at bounding box center [720, 231] width 621 height 27
click at [471, 218] on input "text" at bounding box center [496, 229] width 96 height 22
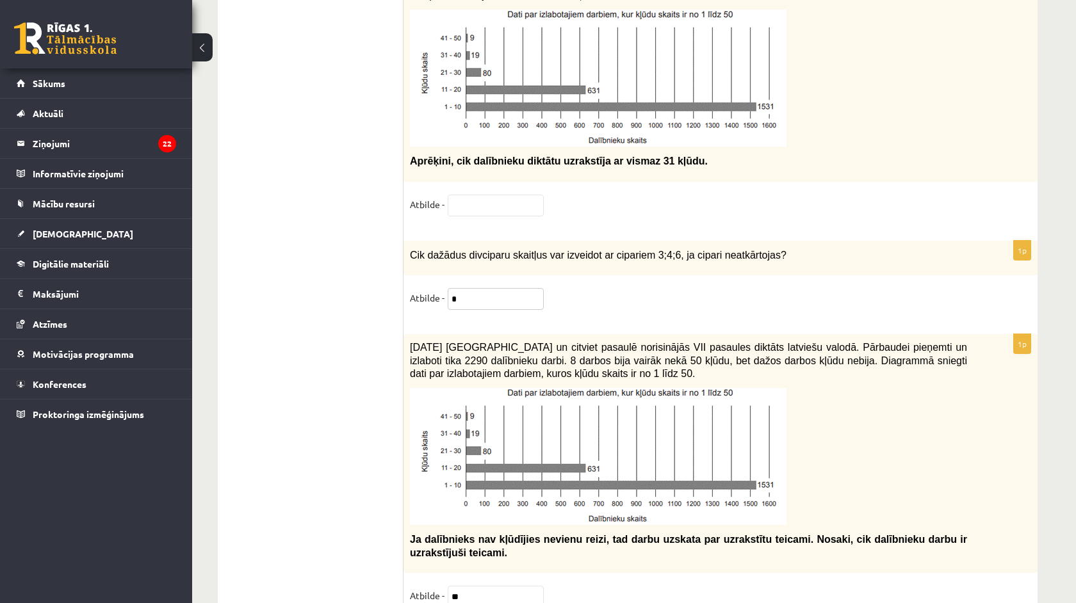
scroll to position [5807, 0]
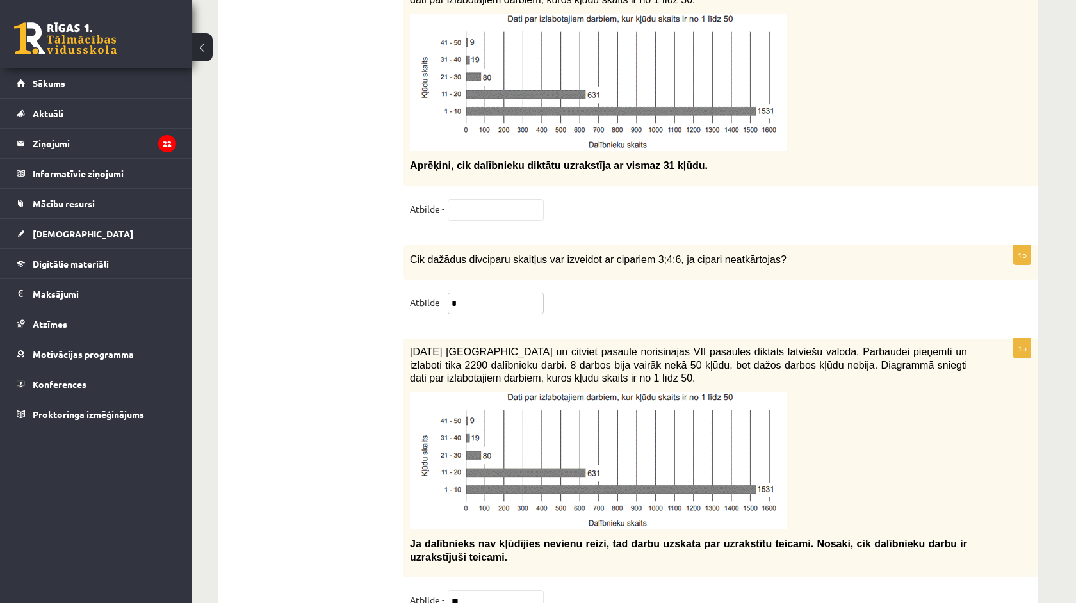
type input "*"
click at [471, 215] on fieldset "Atbilde -" at bounding box center [720, 212] width 621 height 27
click at [472, 203] on input "text" at bounding box center [496, 210] width 96 height 22
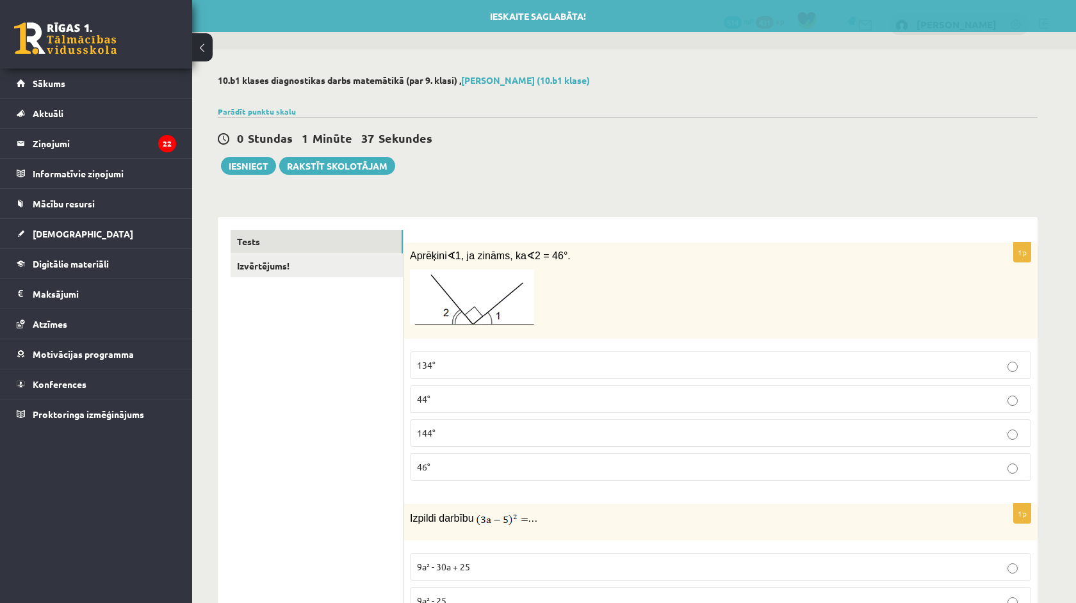
scroll to position [0, 0]
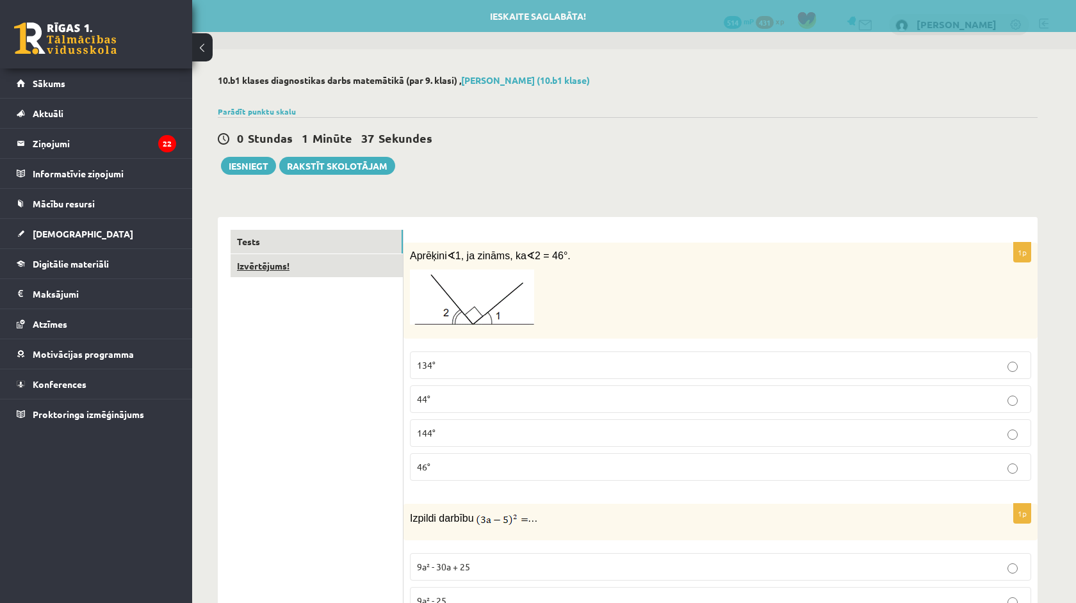
type input "**"
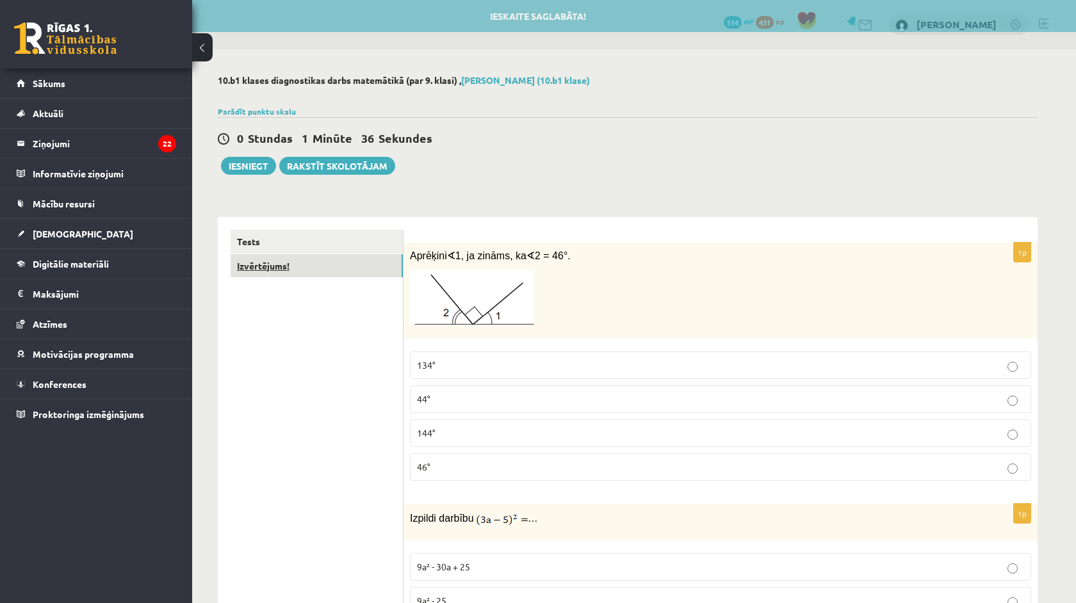
click at [373, 266] on link "Izvērtējums!" at bounding box center [317, 266] width 172 height 24
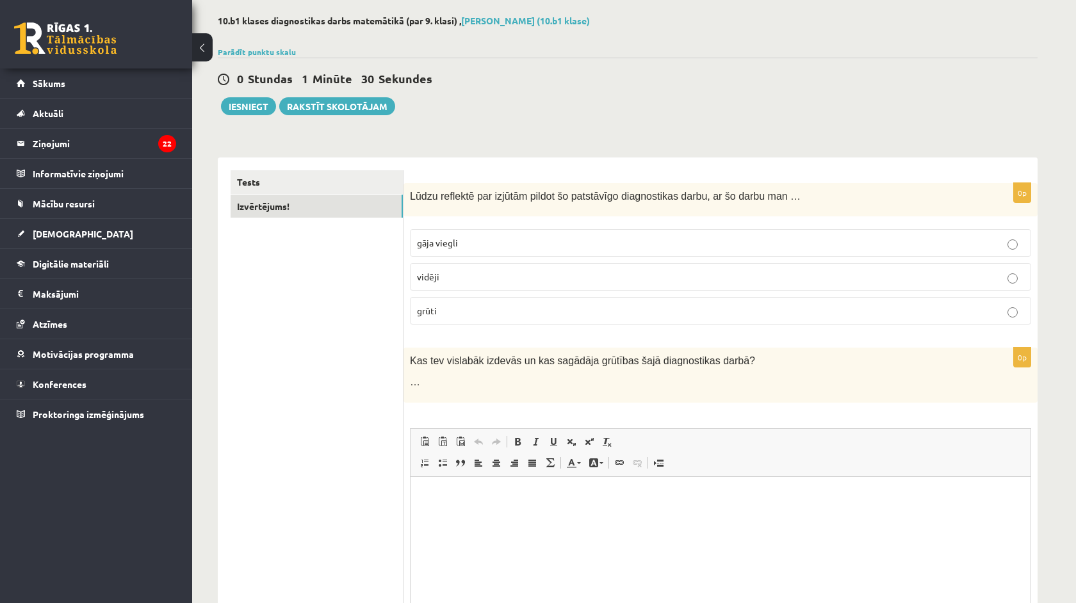
scroll to position [63, 0]
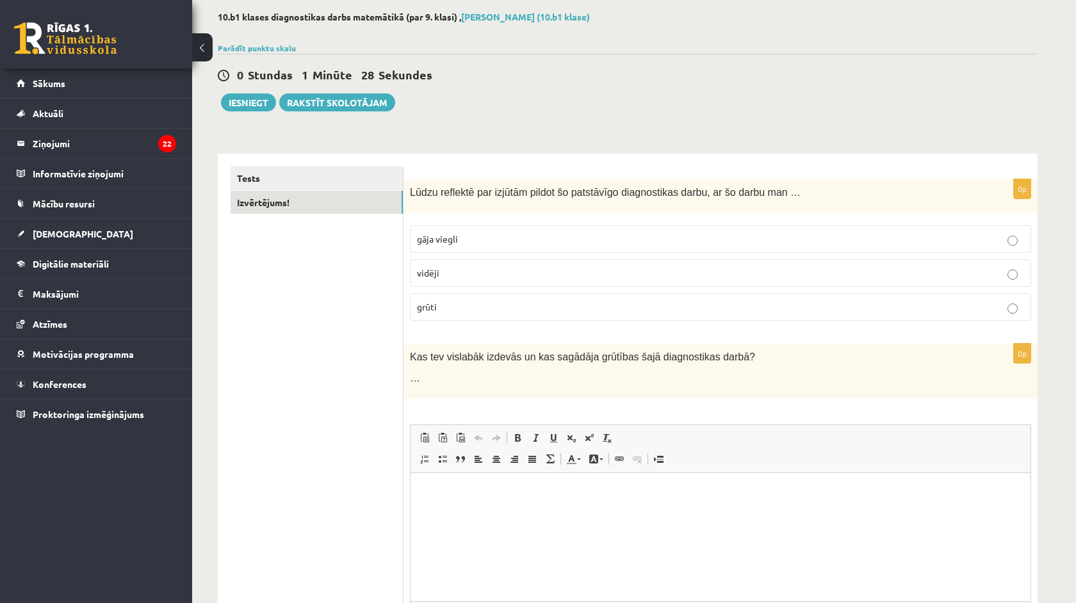
click at [457, 265] on label "vidēji" at bounding box center [720, 273] width 621 height 28
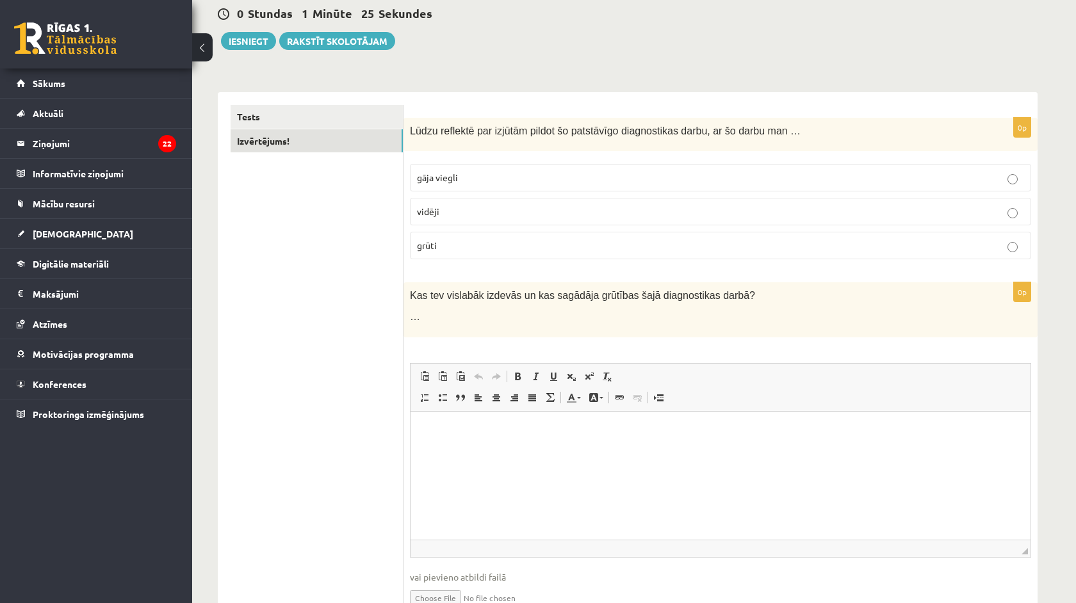
scroll to position [85, 0]
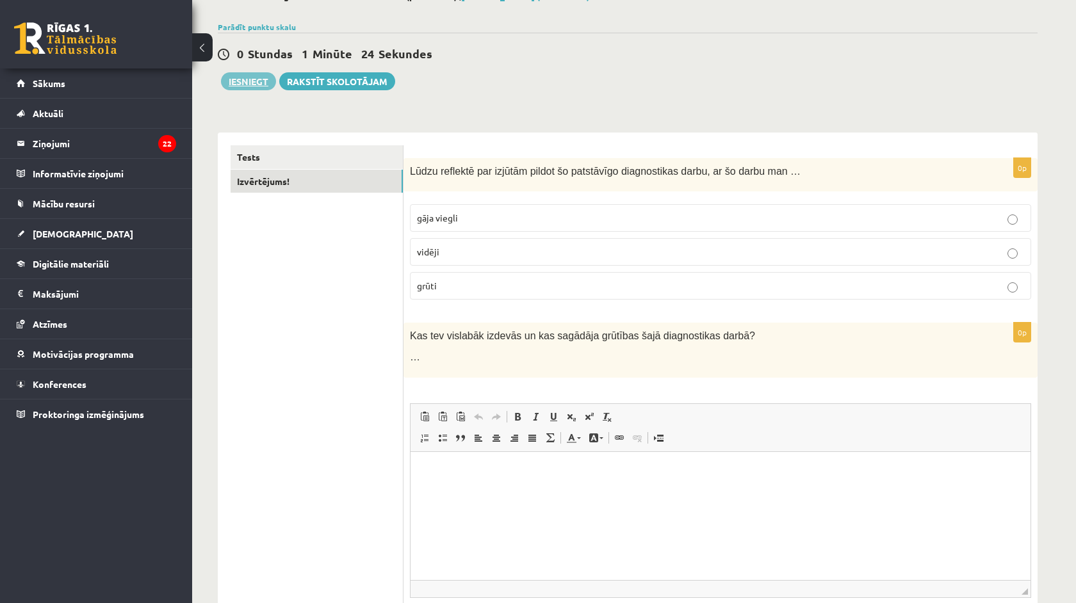
click at [238, 76] on button "Iesniegt" at bounding box center [248, 81] width 55 height 18
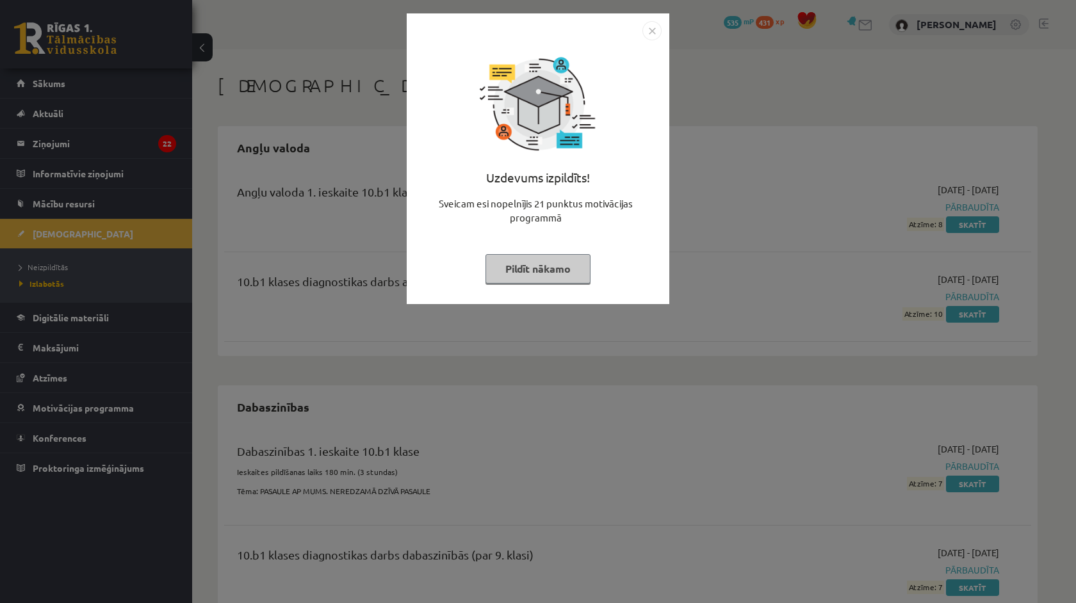
click at [652, 31] on img "Close" at bounding box center [651, 30] width 19 height 19
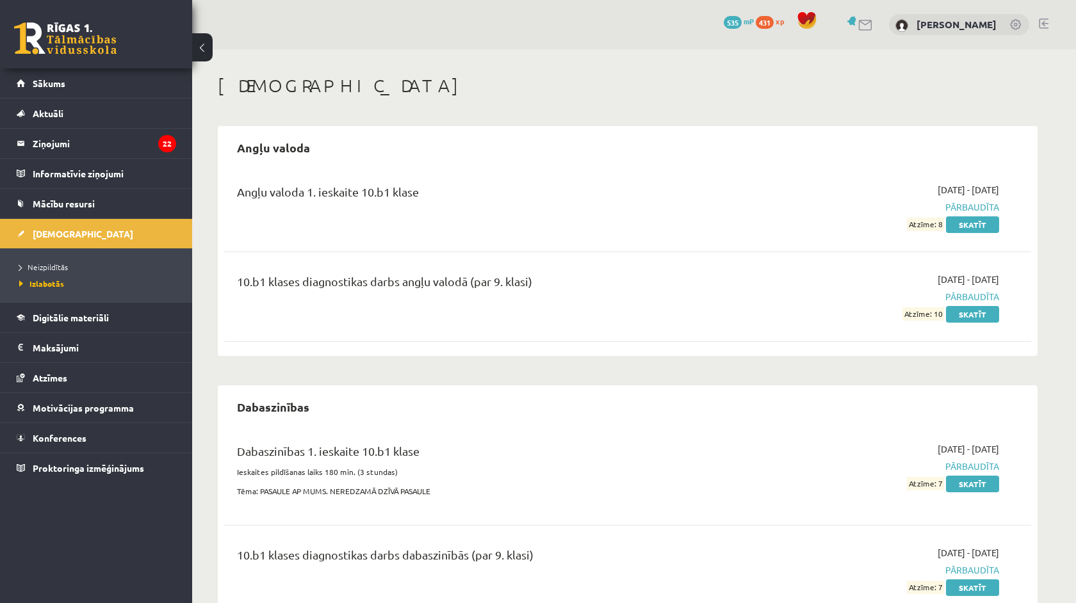
click at [652, 31] on div "0 Dāvanas 535 mP 431 xp Markuss Gūtmanis" at bounding box center [634, 24] width 884 height 49
